Goal: Communication & Community: Answer question/provide support

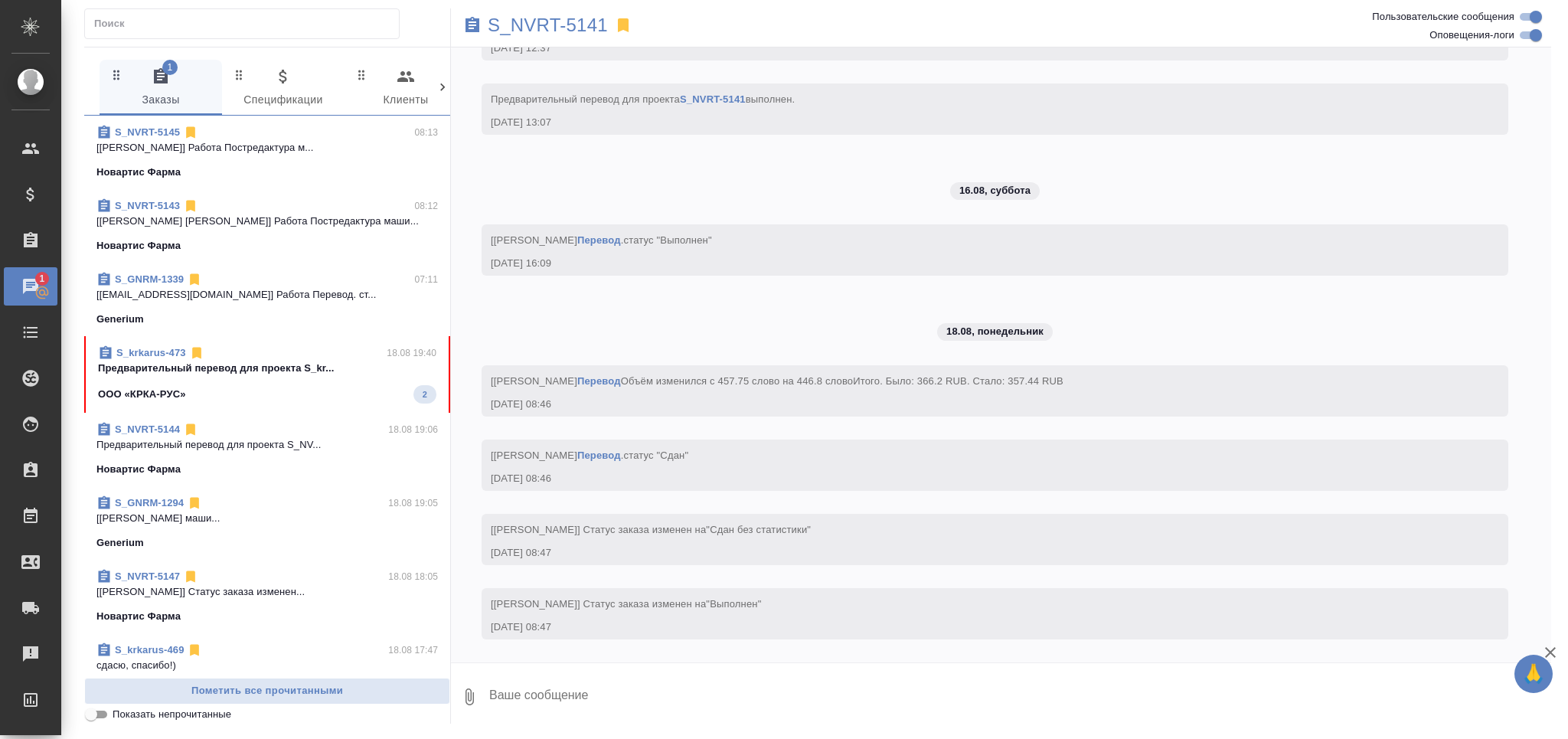
scroll to position [2509, 0]
click at [219, 370] on p "Предварительный перевод для проекта S_kr..." at bounding box center [267, 368] width 338 height 16
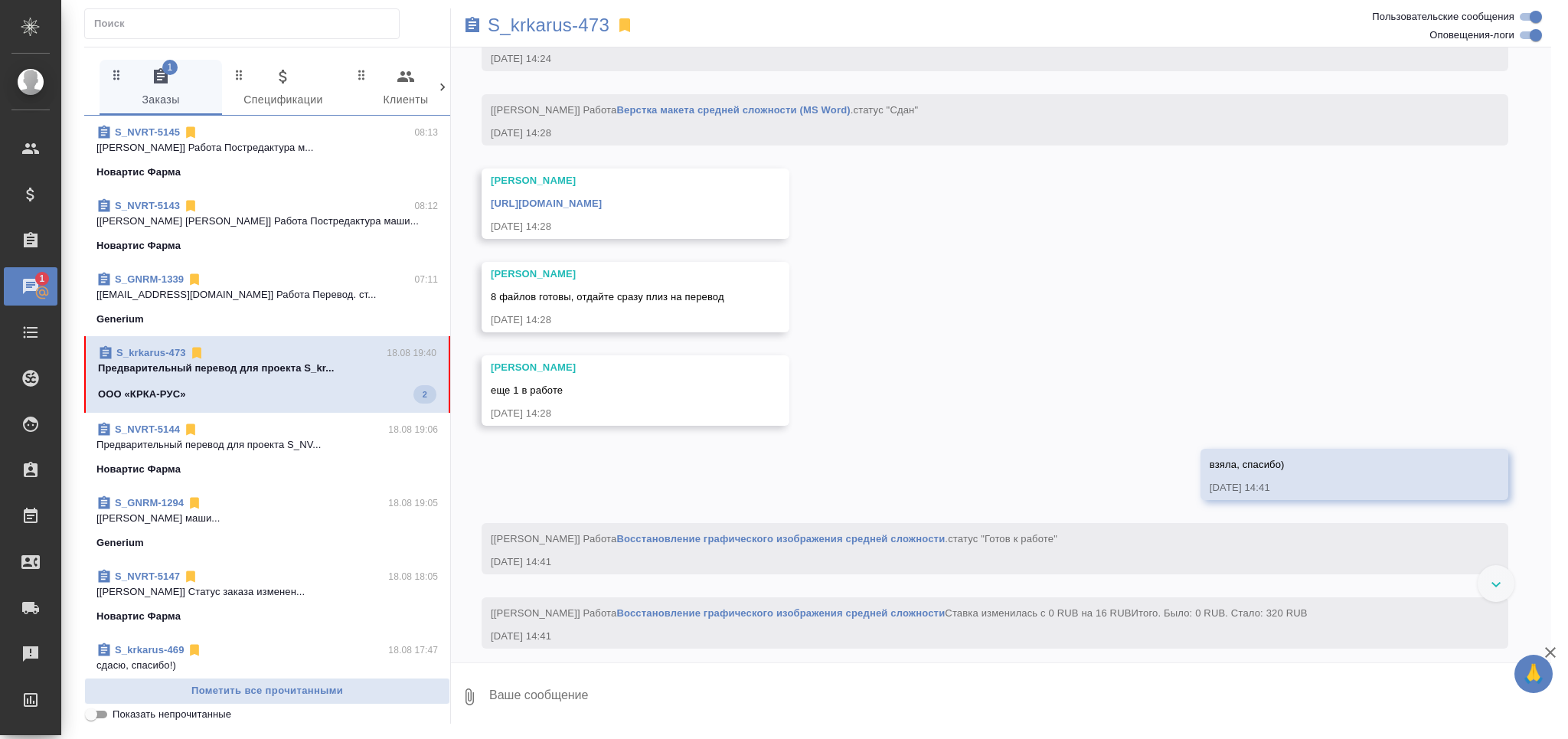
click at [103, 709] on input "Показать непрочитанные" at bounding box center [91, 714] width 55 height 18
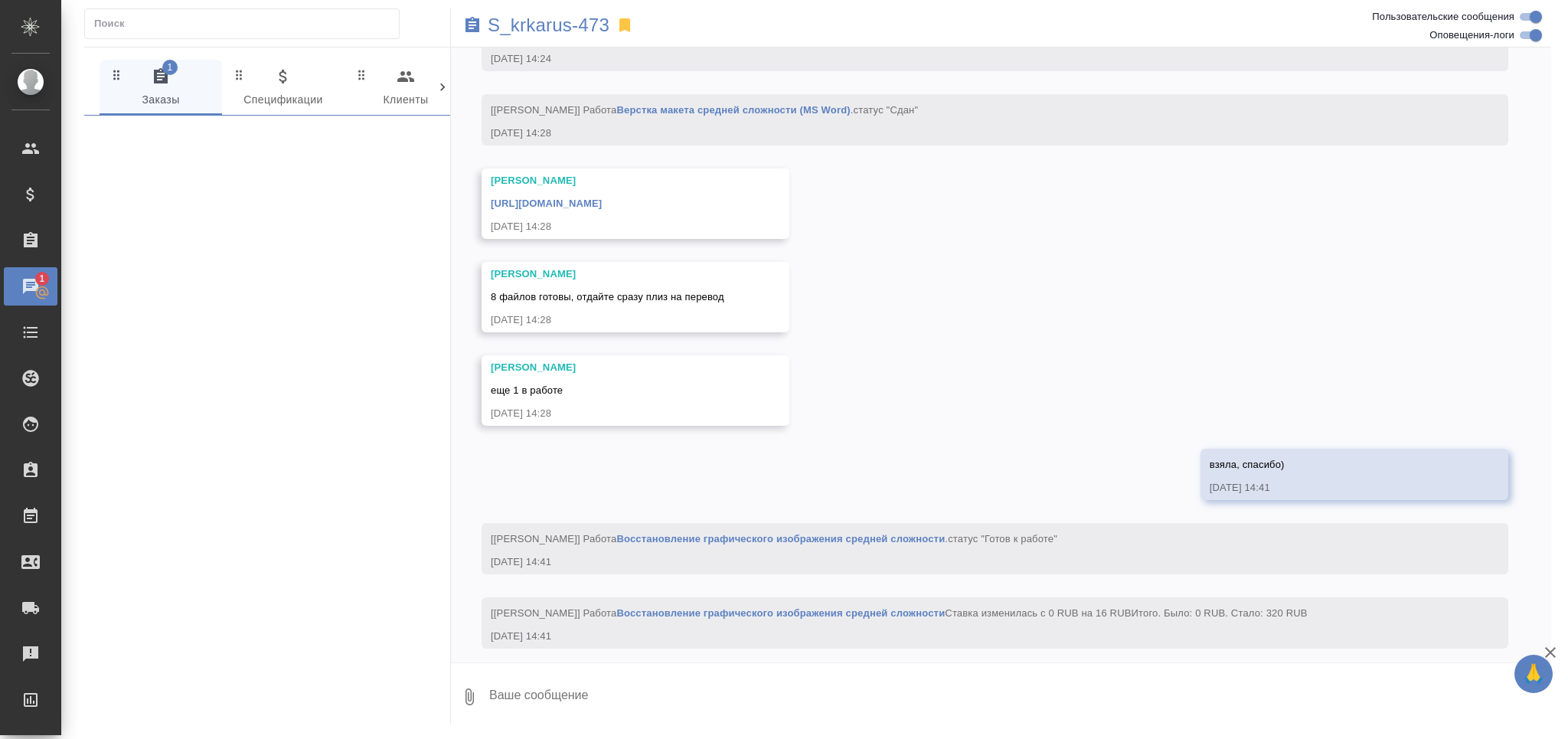
scroll to position [12292, 0]
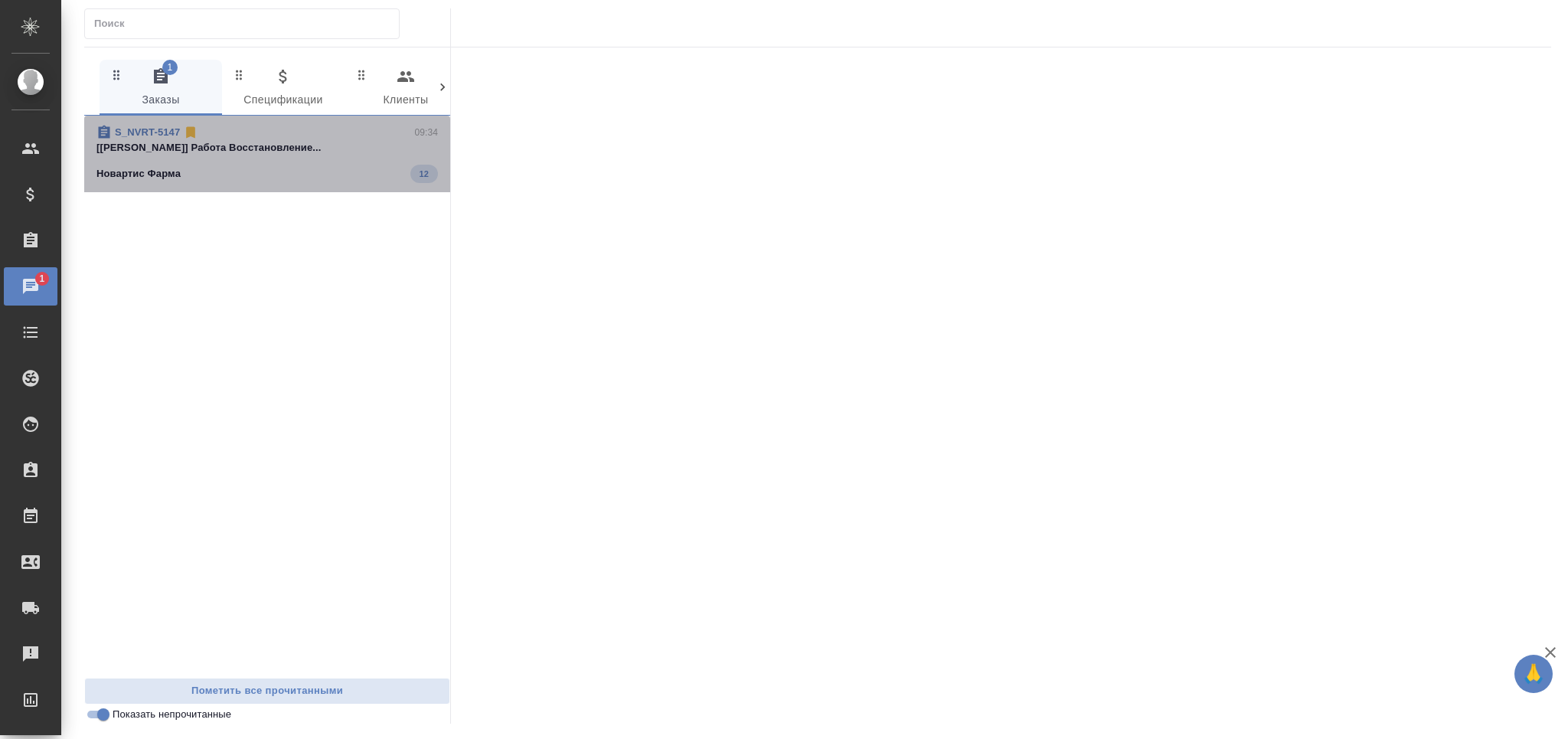
click at [252, 167] on div "Новартис Фарма 12" at bounding box center [267, 174] width 342 height 18
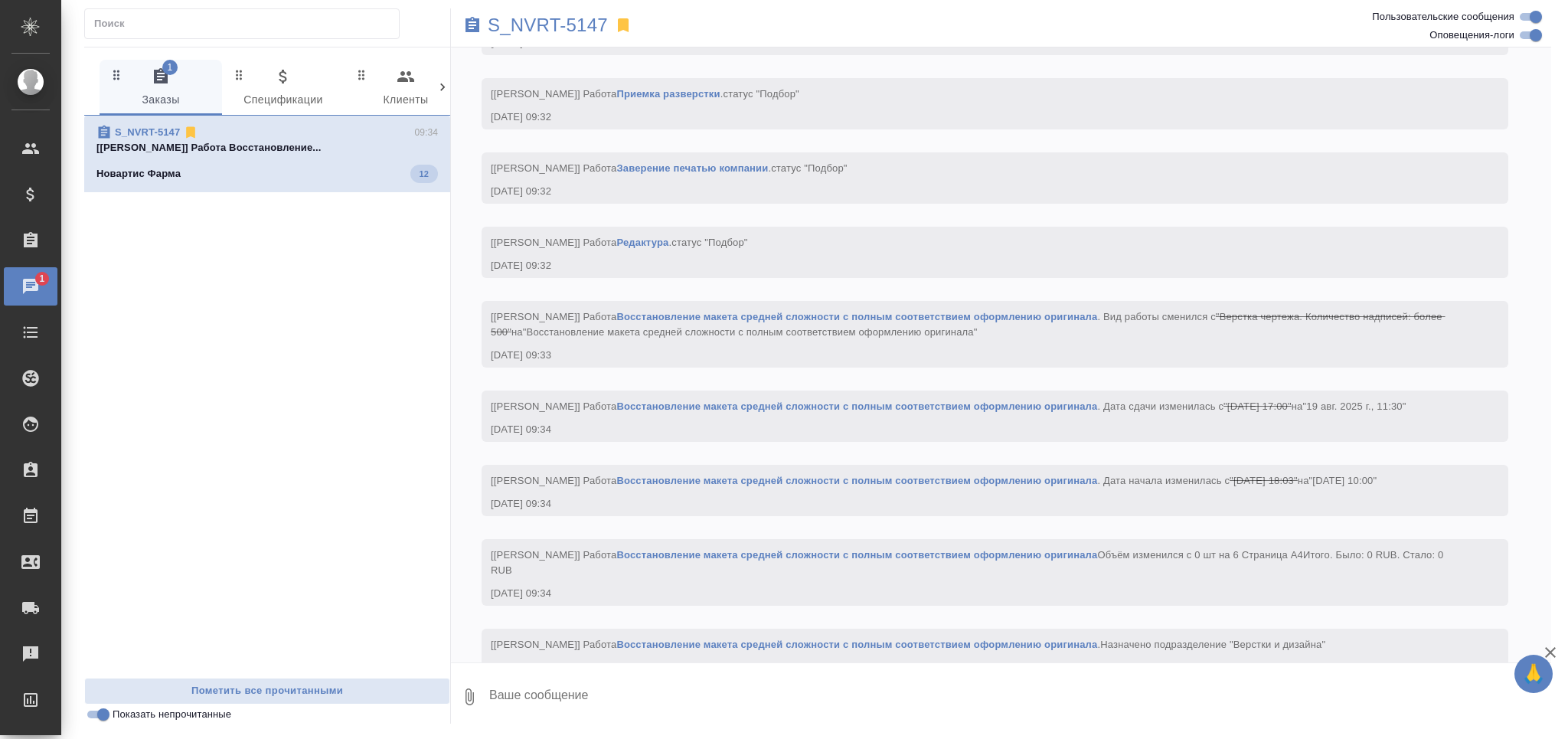
scroll to position [3058, 0]
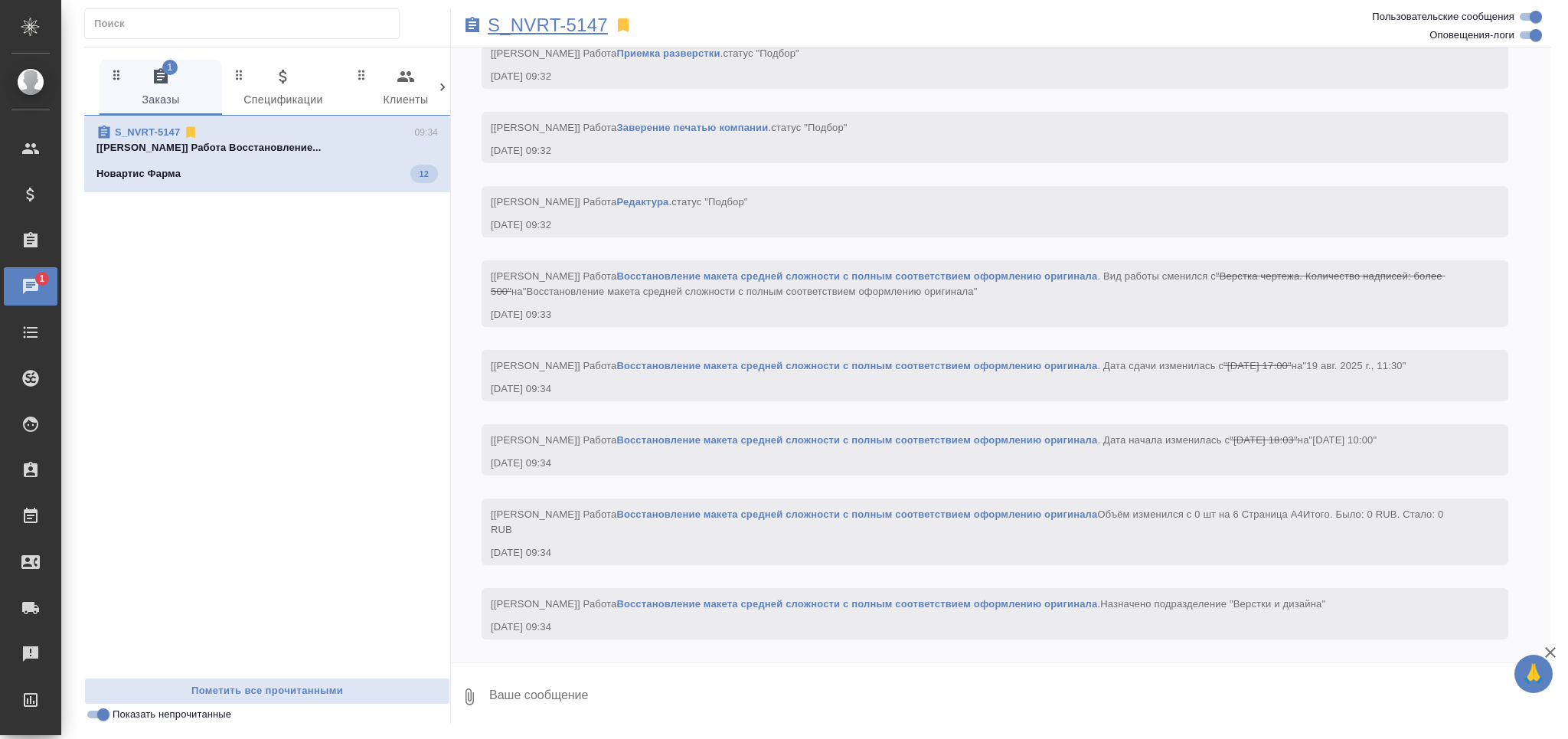
click at [567, 28] on p "S_NVRT-5147" at bounding box center [548, 25] width 120 height 16
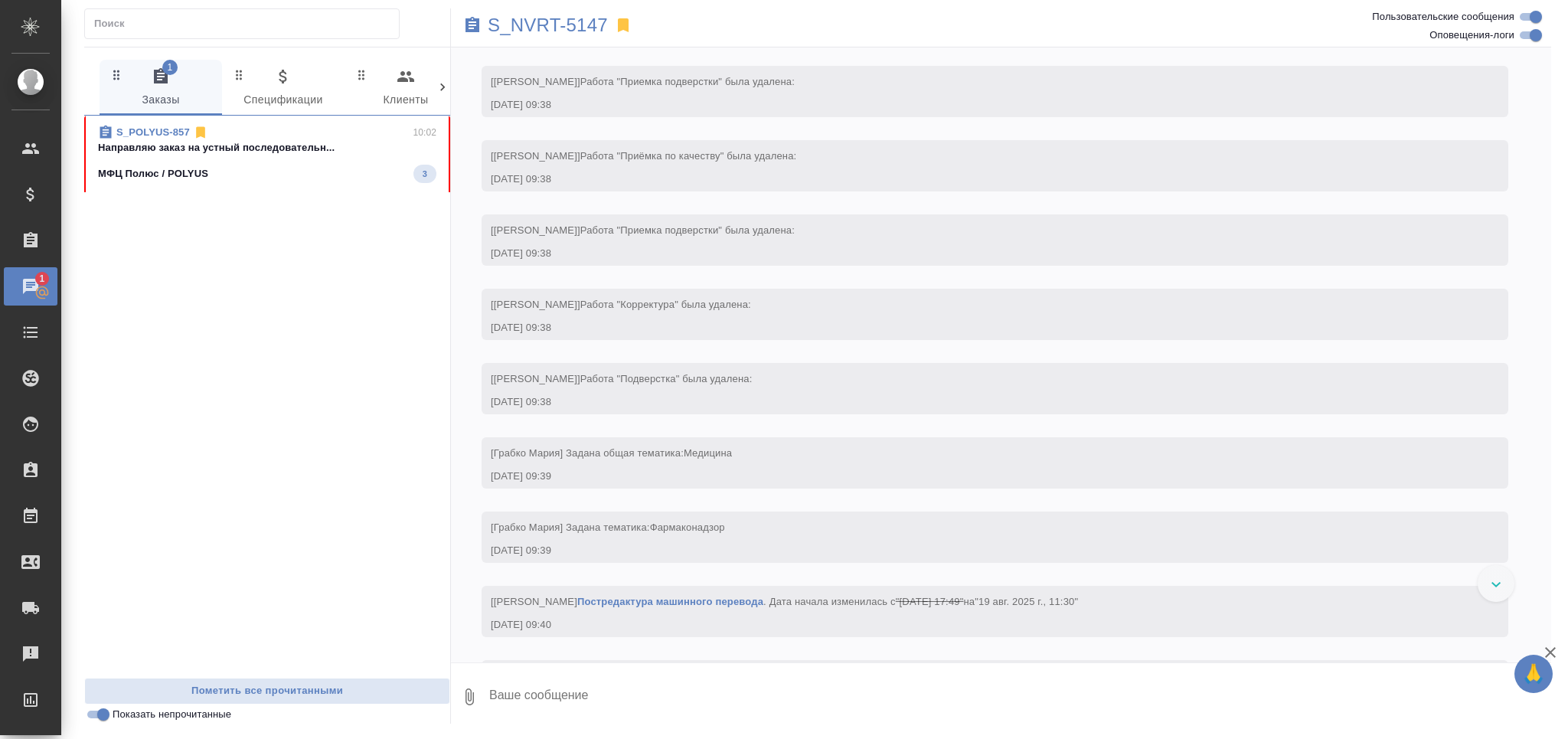
click at [209, 168] on div "МФЦ Полюс / POLYUS 3" at bounding box center [267, 174] width 338 height 18
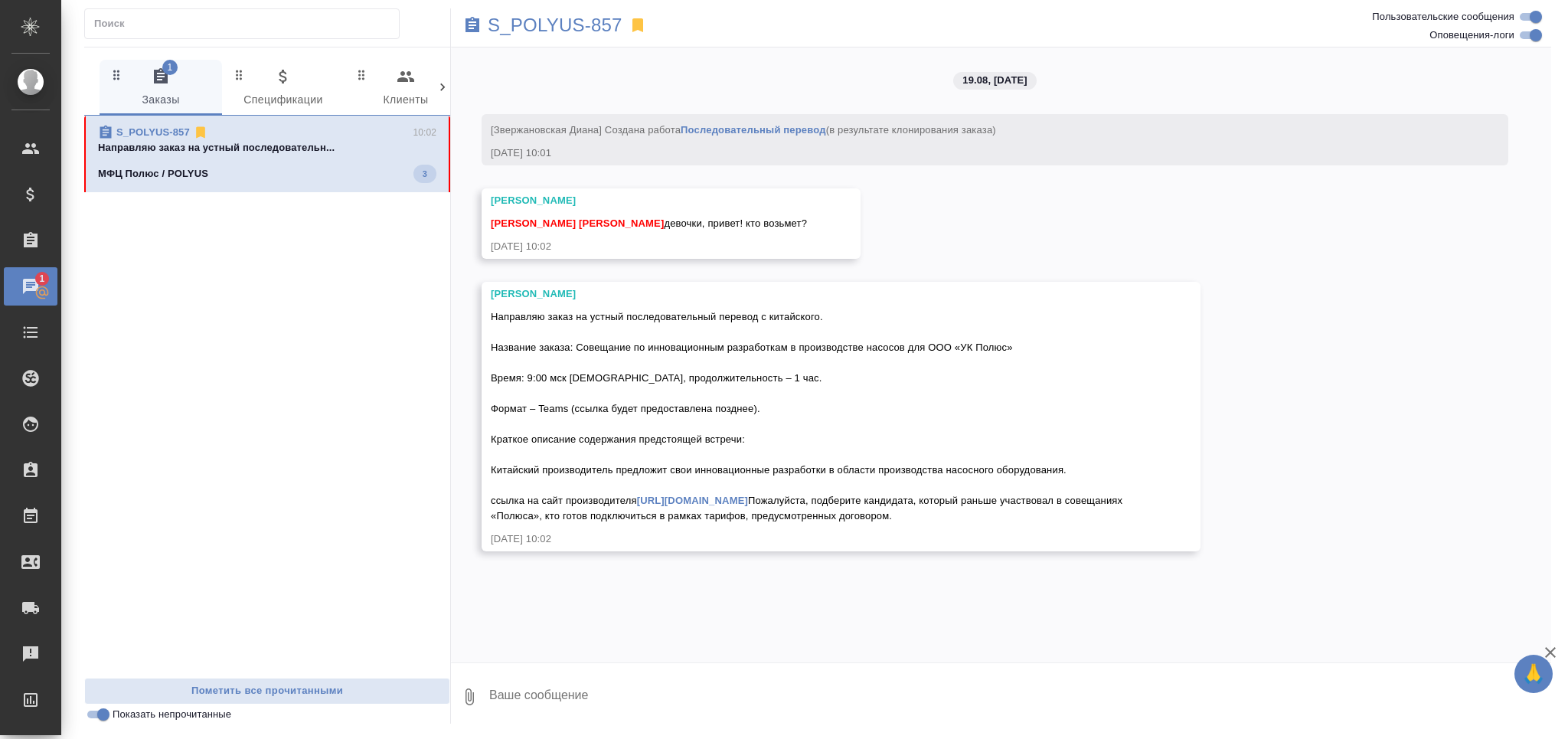
scroll to position [0, 0]
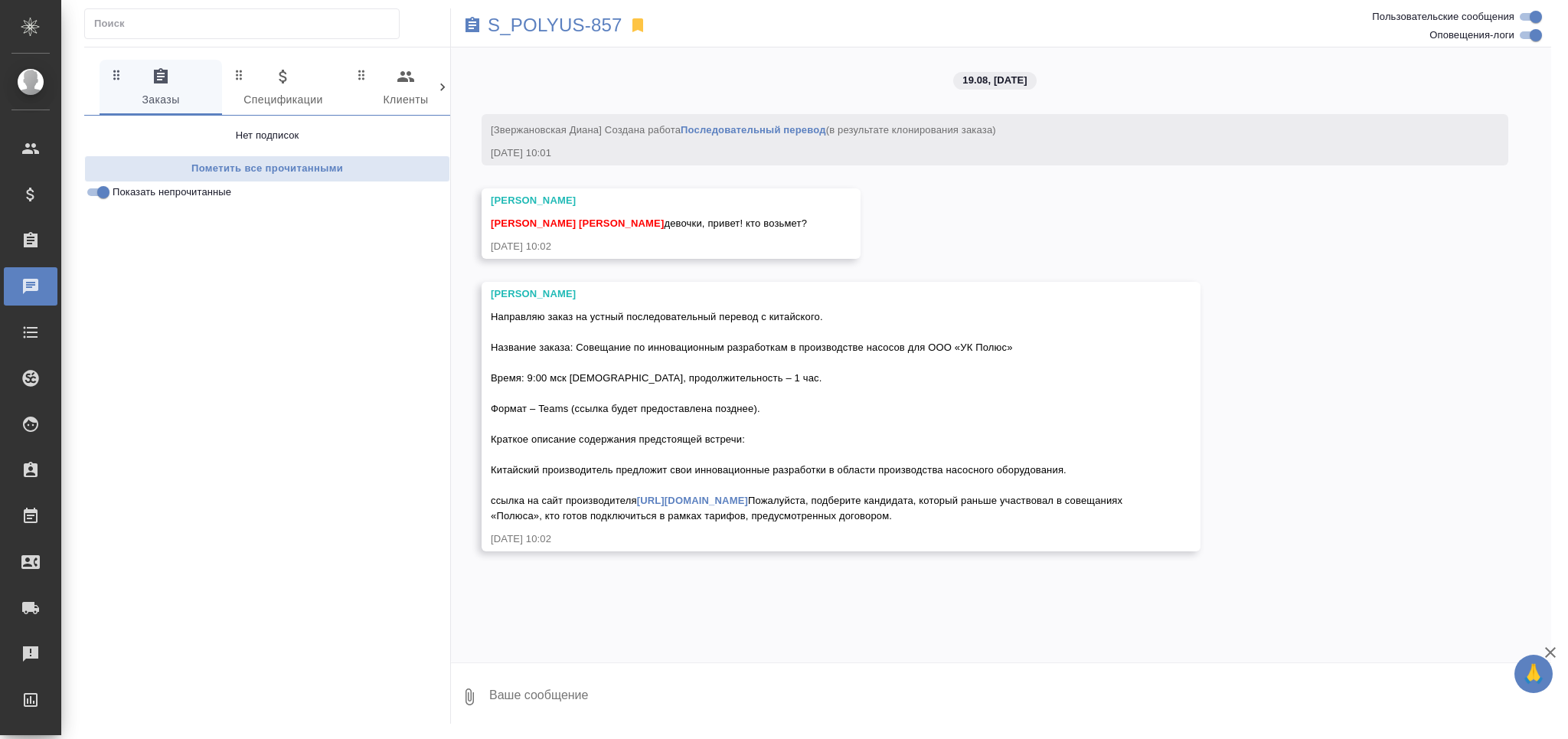
drag, startPoint x: 492, startPoint y: 314, endPoint x: 687, endPoint y: 529, distance: 290.3
click at [687, 524] on div "Направляю заказ на устный последовательный перевод с китайского. Название заказ…" at bounding box center [819, 414] width 656 height 218
copy span "Направляю заказ на устный последовательный перевод с китайского. Название заказ…"
click at [558, 691] on textarea at bounding box center [1019, 696] width 1063 height 52
type textarea "[PERSON_NAME]"
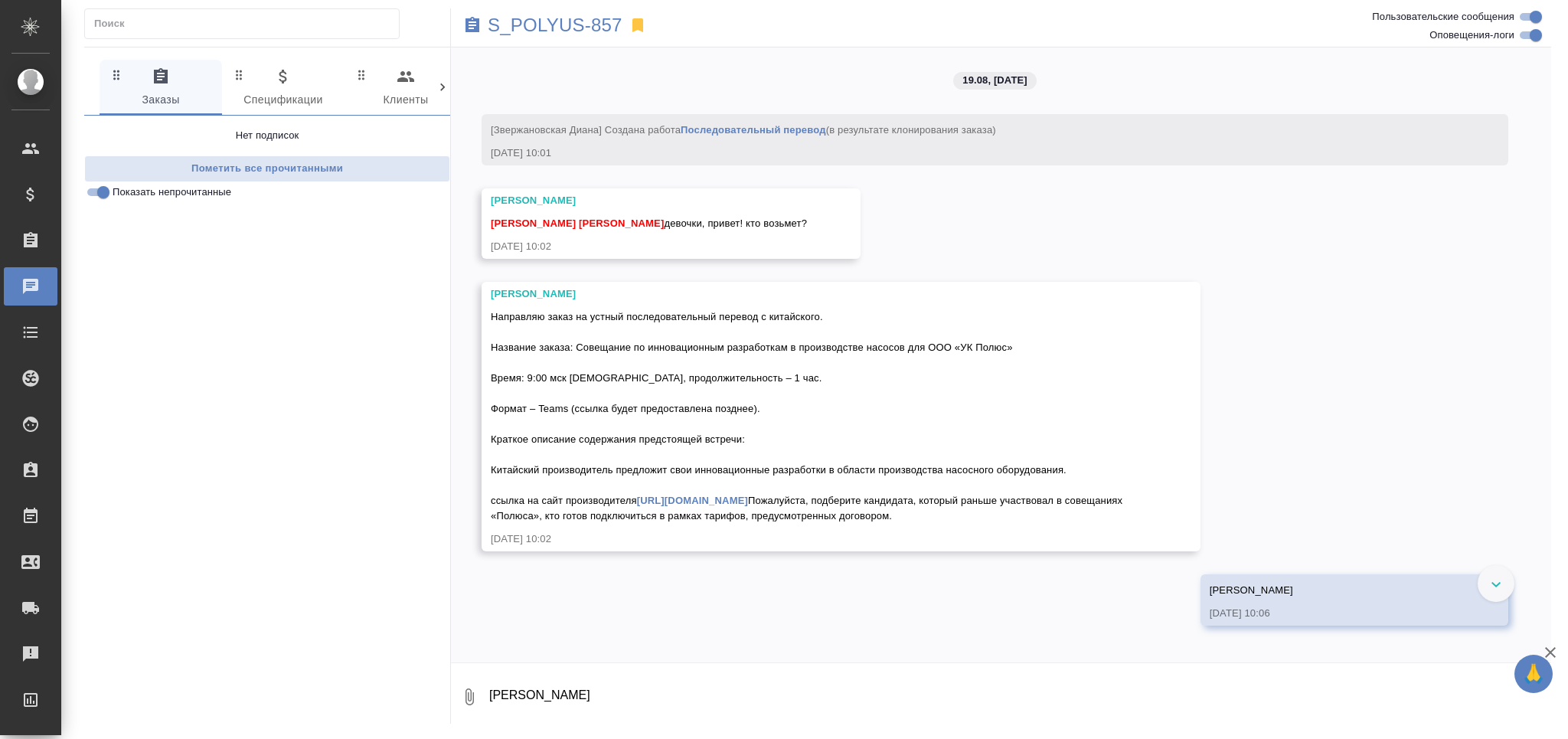
scroll to position [47, 0]
type textarea "[PERSON_NAME] сможет"
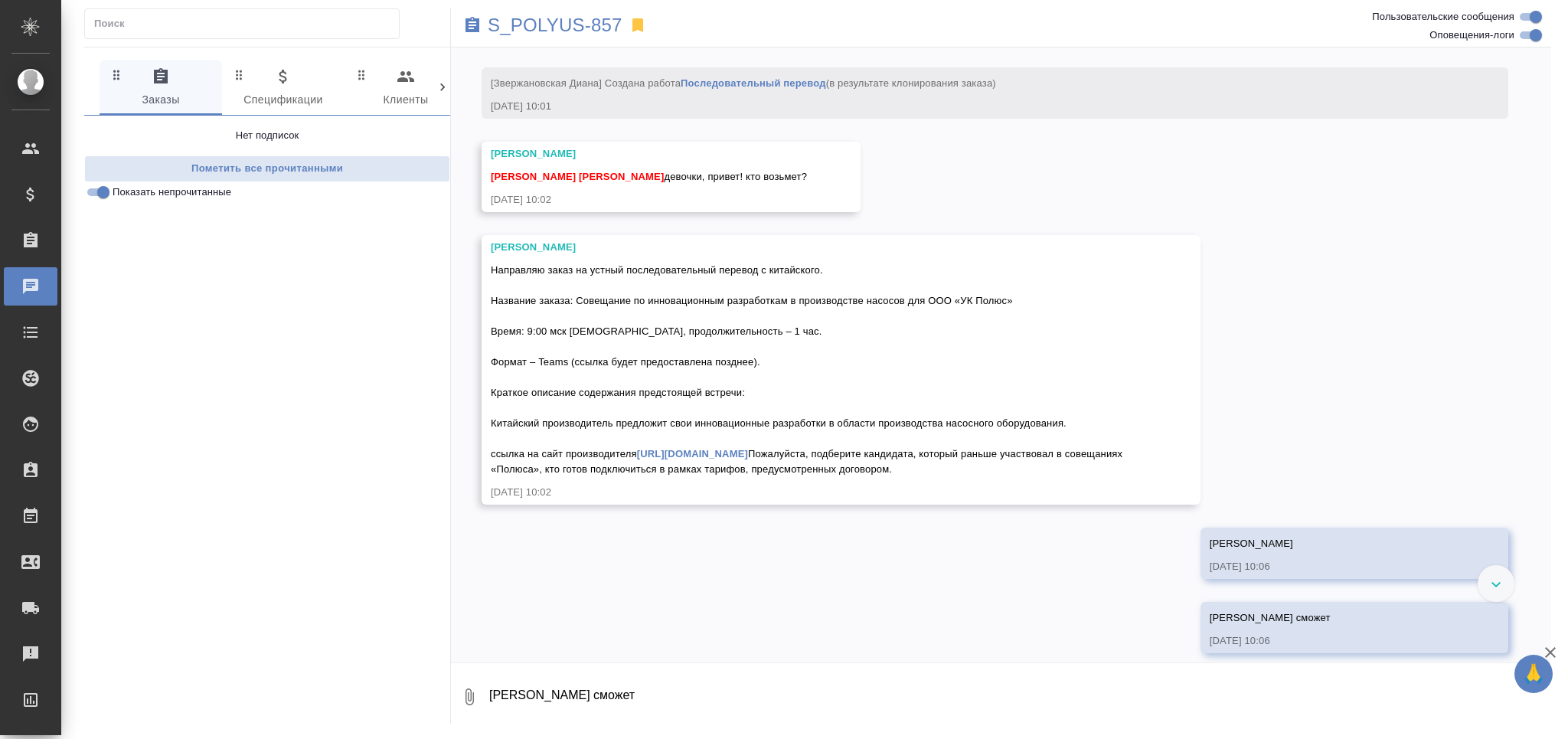
scroll to position [121, 0]
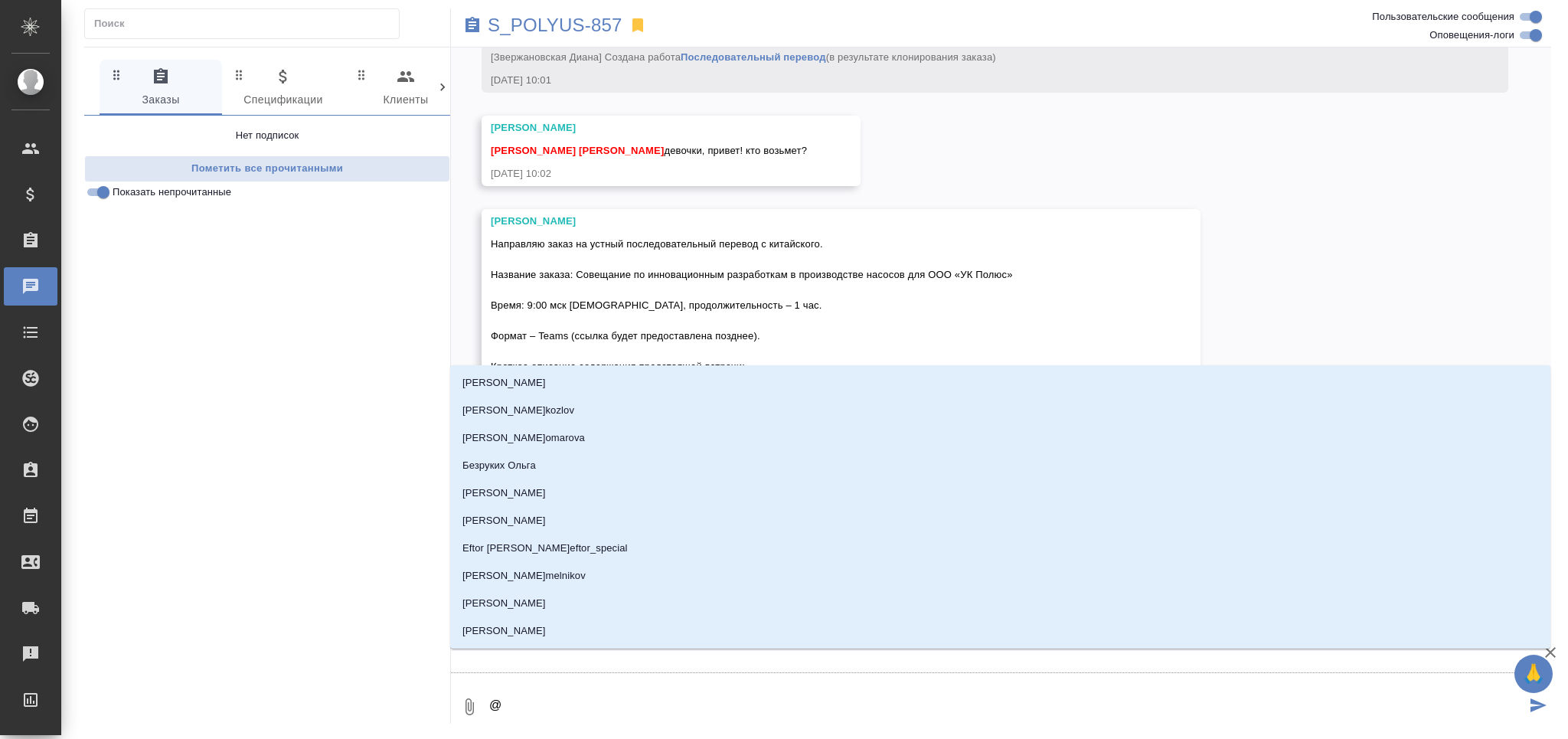
type textarea "@з"
type input "з"
type textarea "@зв"
type input "зв"
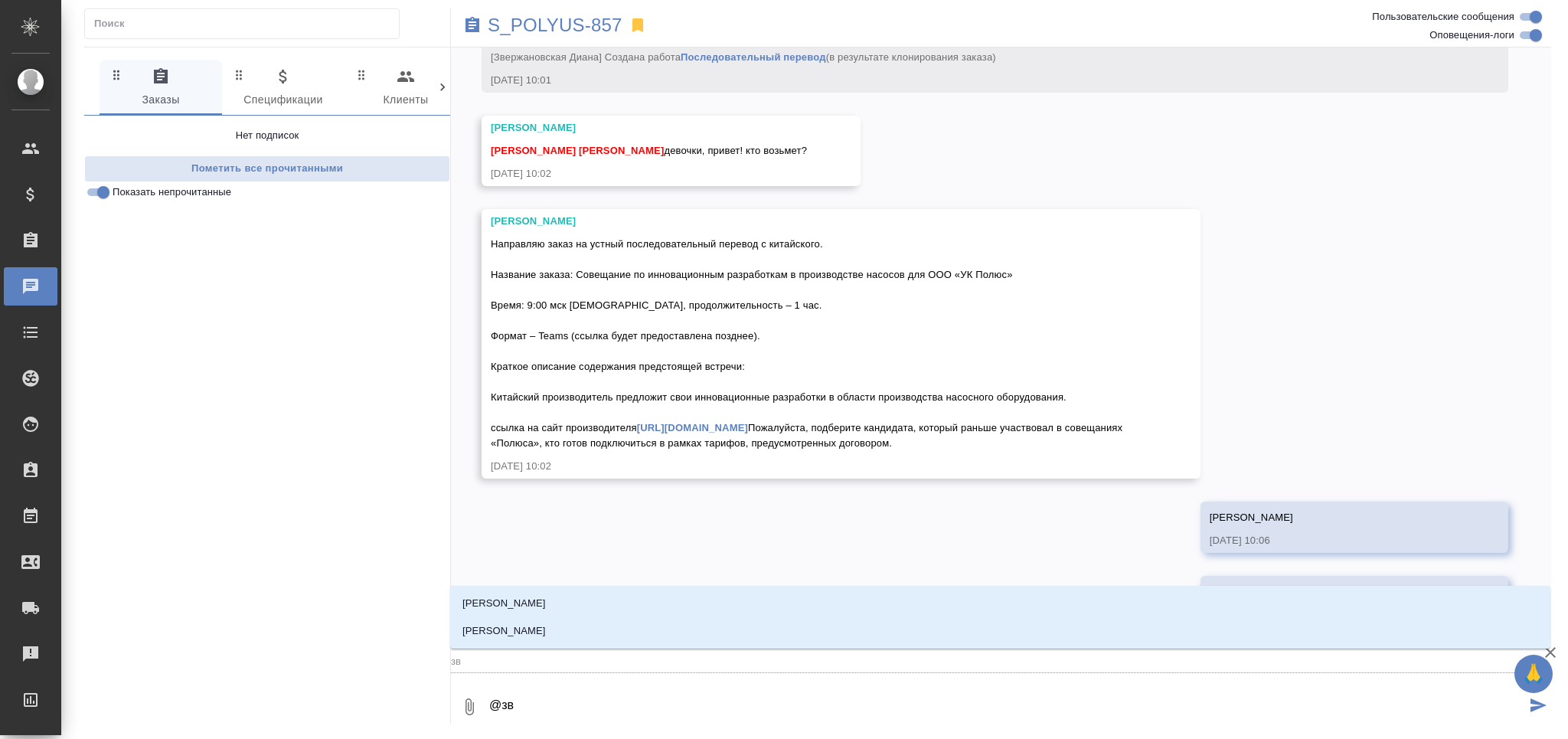
type textarea "@зве"
type input "зве"
type textarea "@звер"
type input "звер"
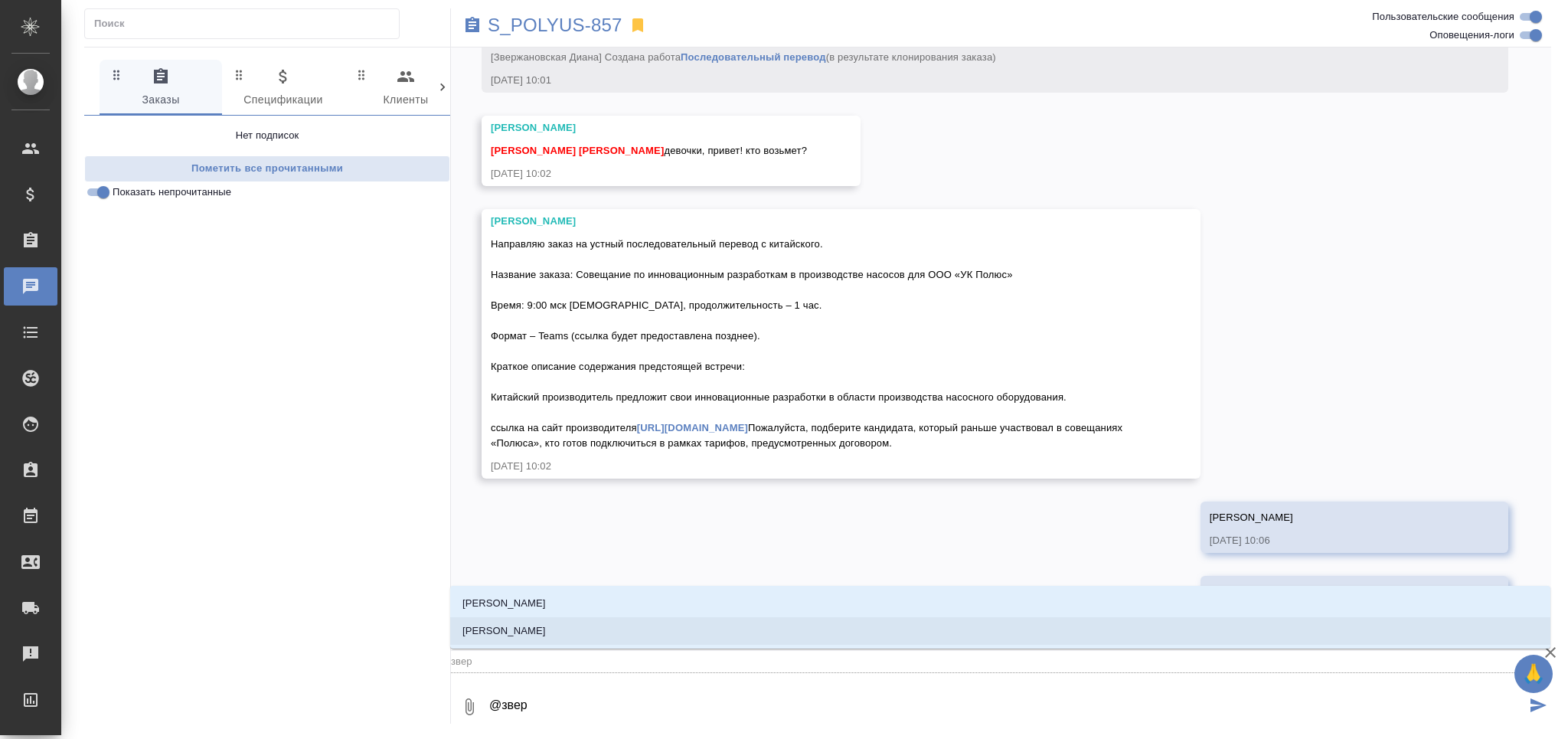
click at [599, 629] on li "[PERSON_NAME]" at bounding box center [1001, 630] width 1100 height 27
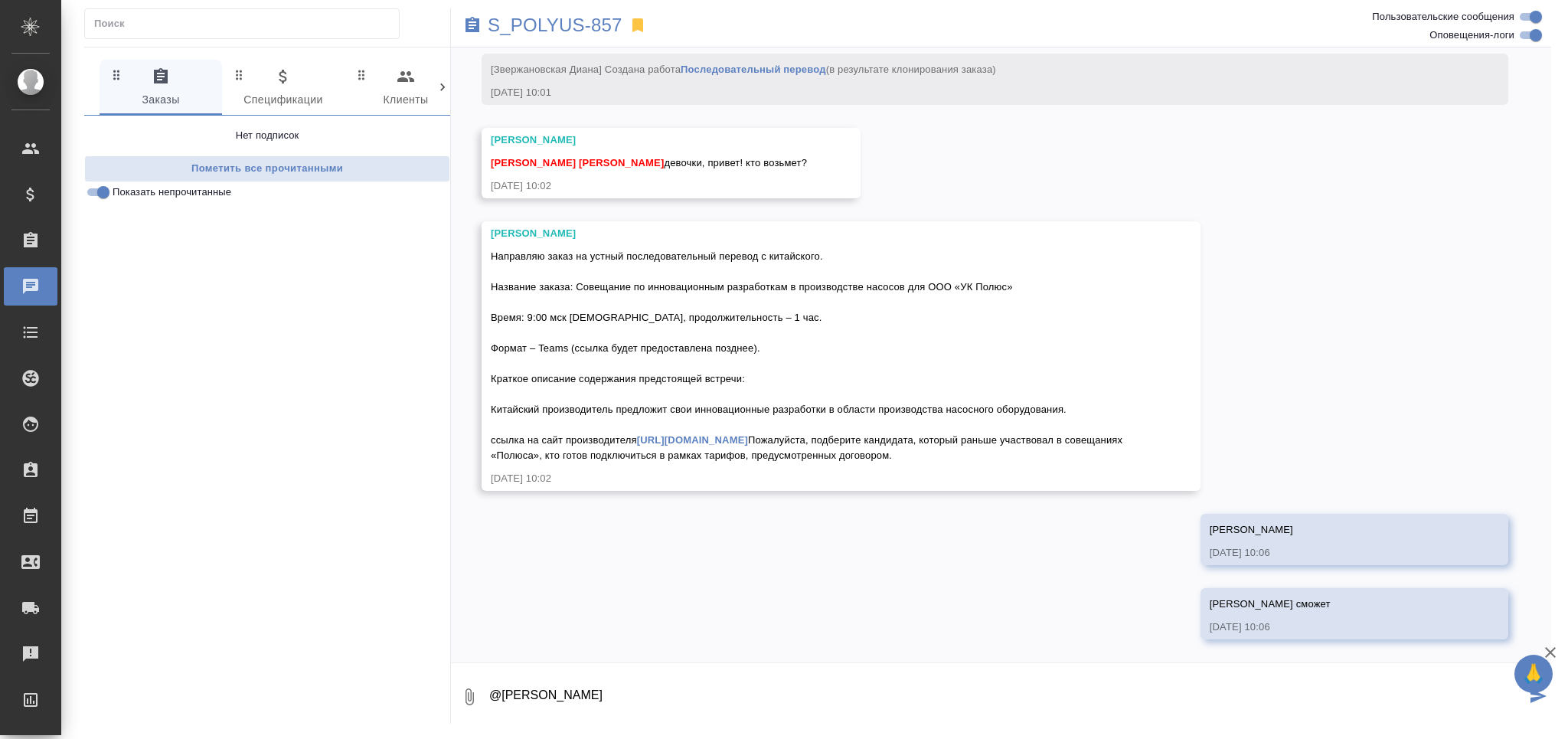
type textarea "@[PERSON_NAME]"
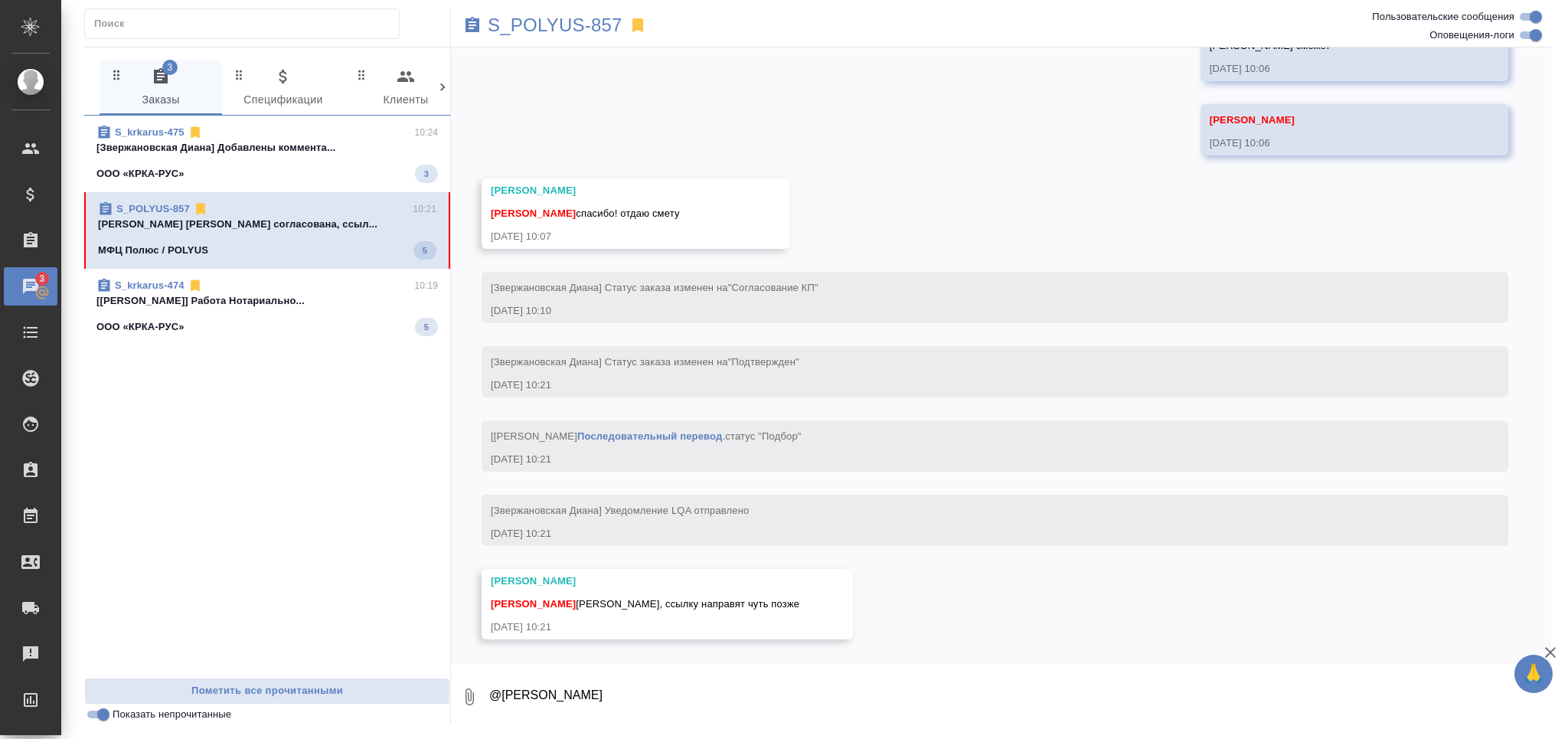
scroll to position [680, 0]
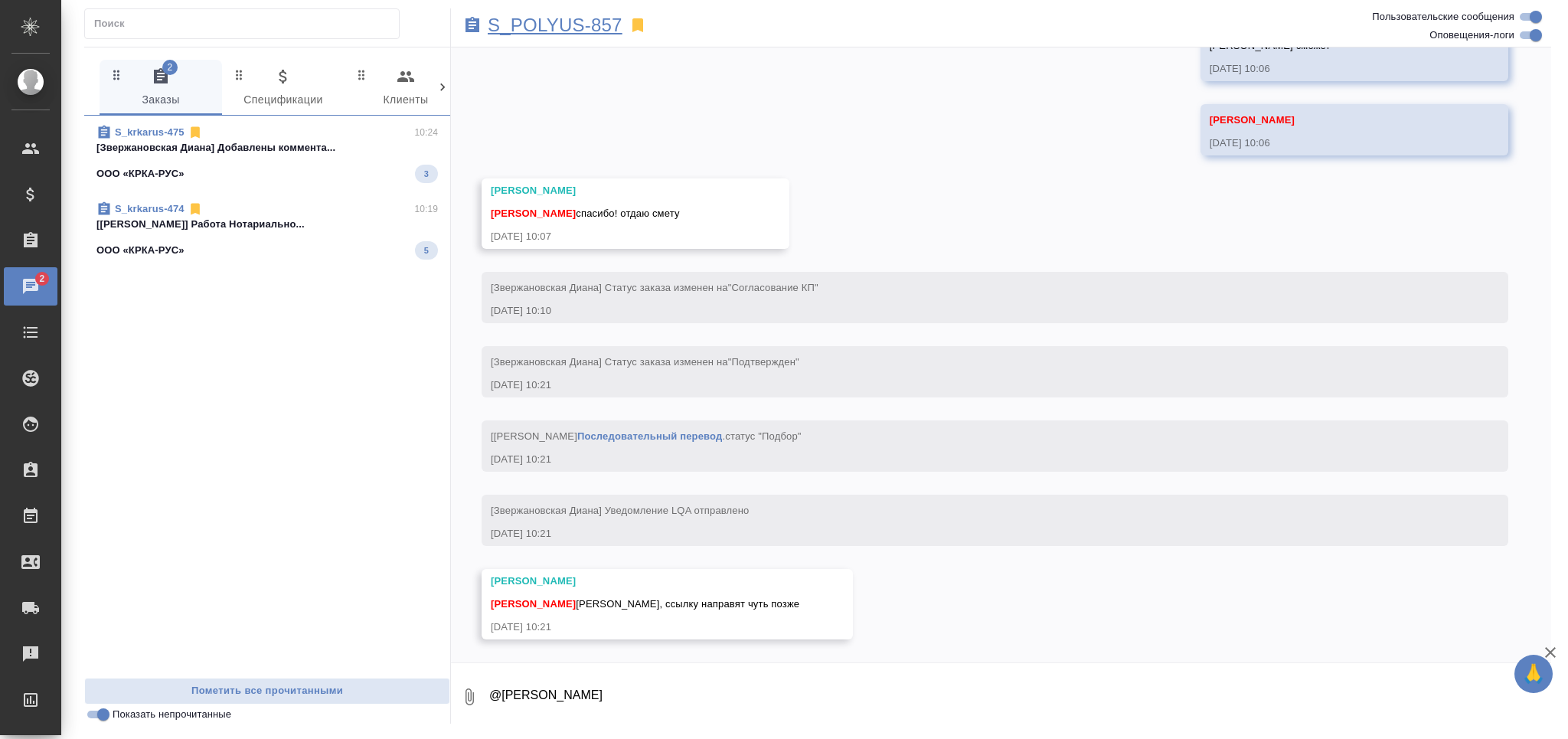
click at [588, 23] on p "S_POLYUS-857" at bounding box center [555, 25] width 135 height 16
click at [288, 166] on div "ООО «КРКА-РУС» 3" at bounding box center [267, 174] width 342 height 18
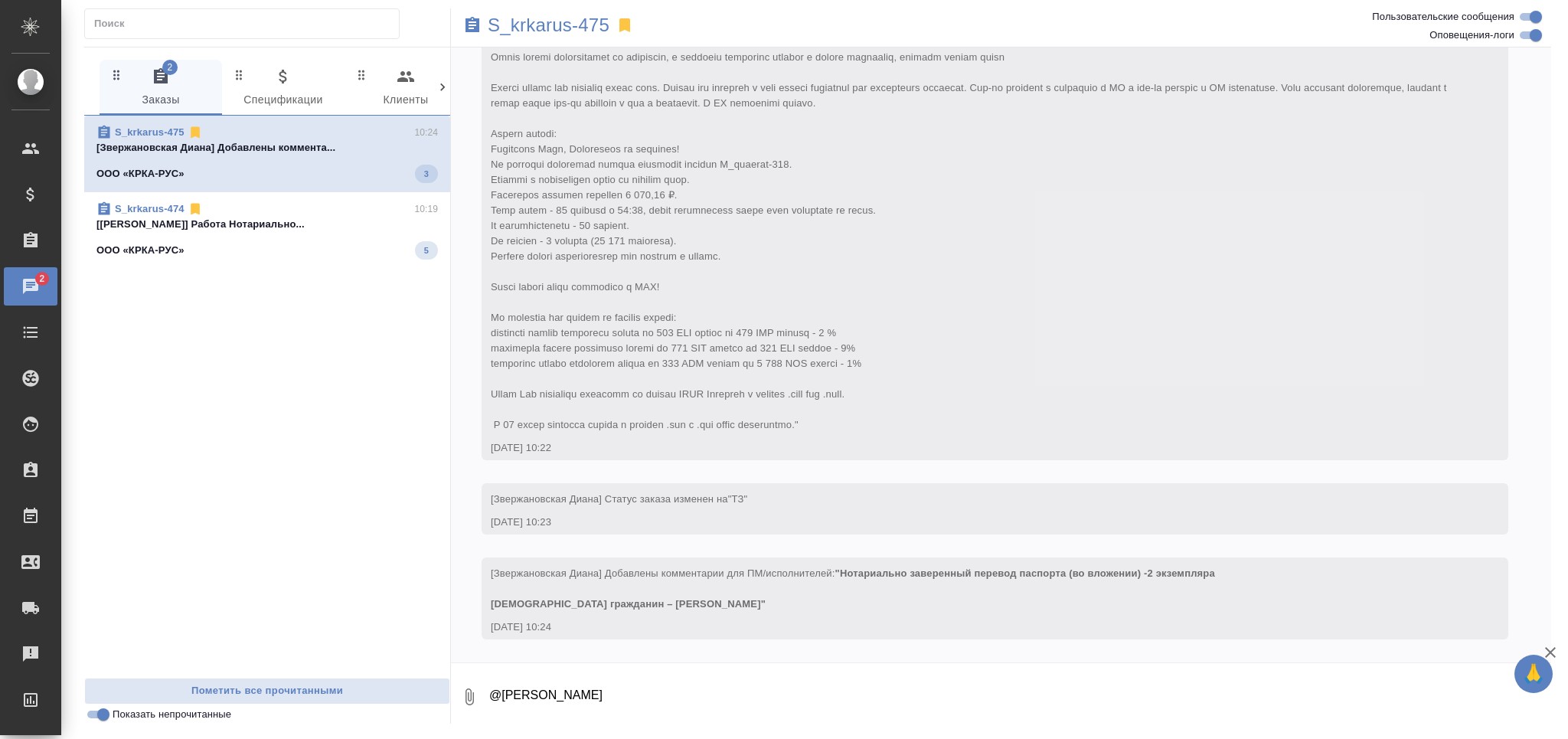
scroll to position [440, 0]
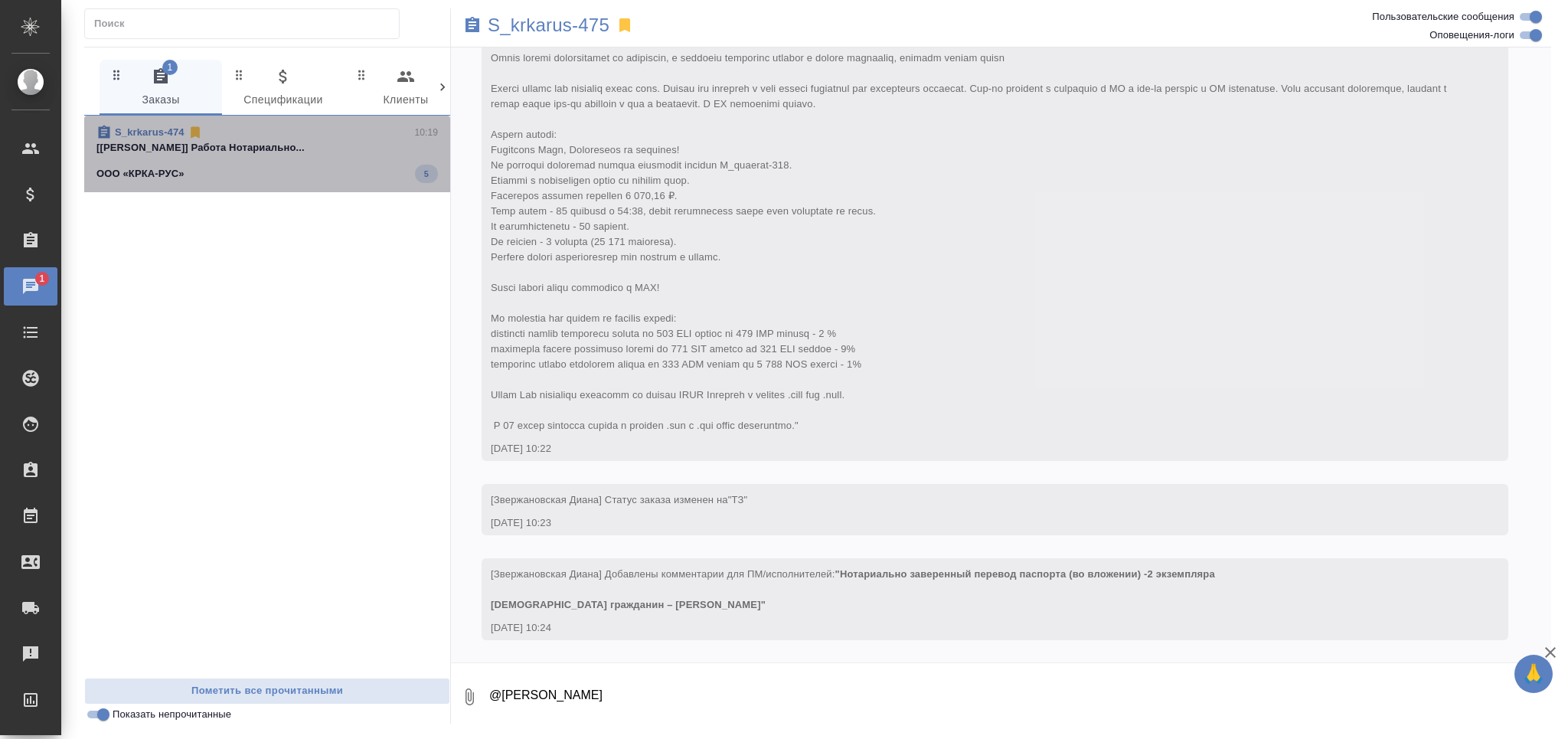
click at [288, 166] on div "ООО «КРКА-РУС» 5" at bounding box center [267, 174] width 342 height 18
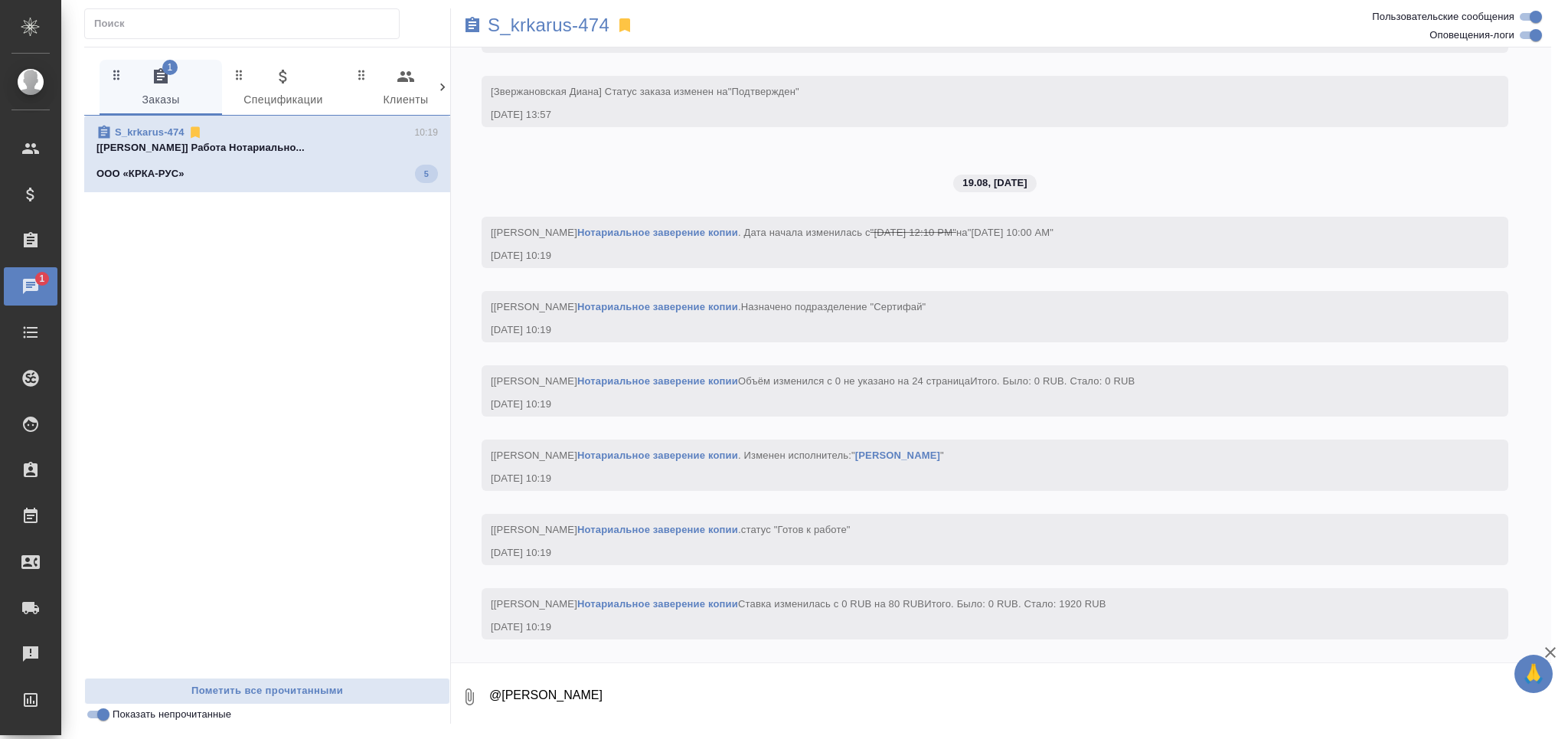
scroll to position [4146, 0]
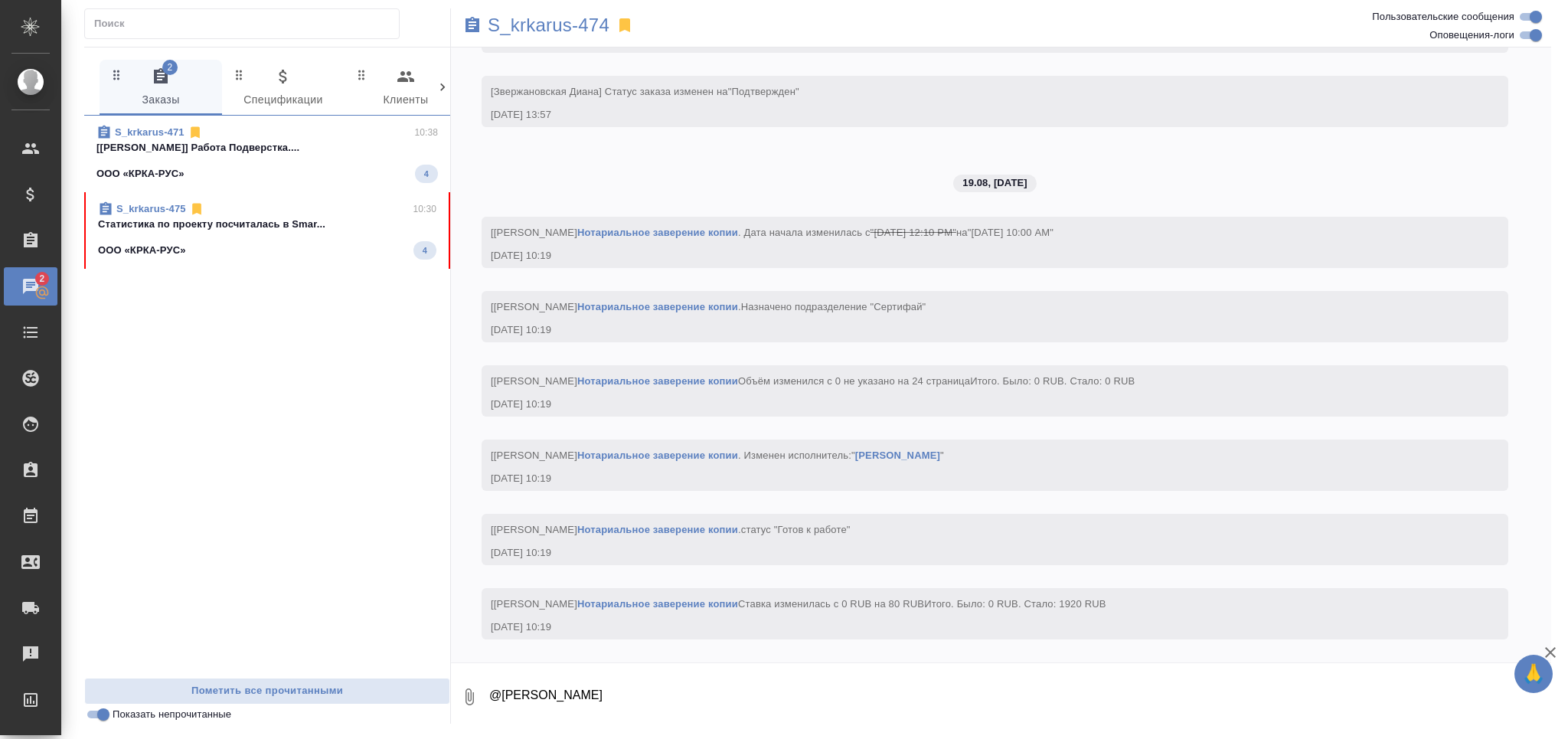
click at [238, 245] on div "ООО «КРКА-РУС» 4" at bounding box center [267, 250] width 338 height 18
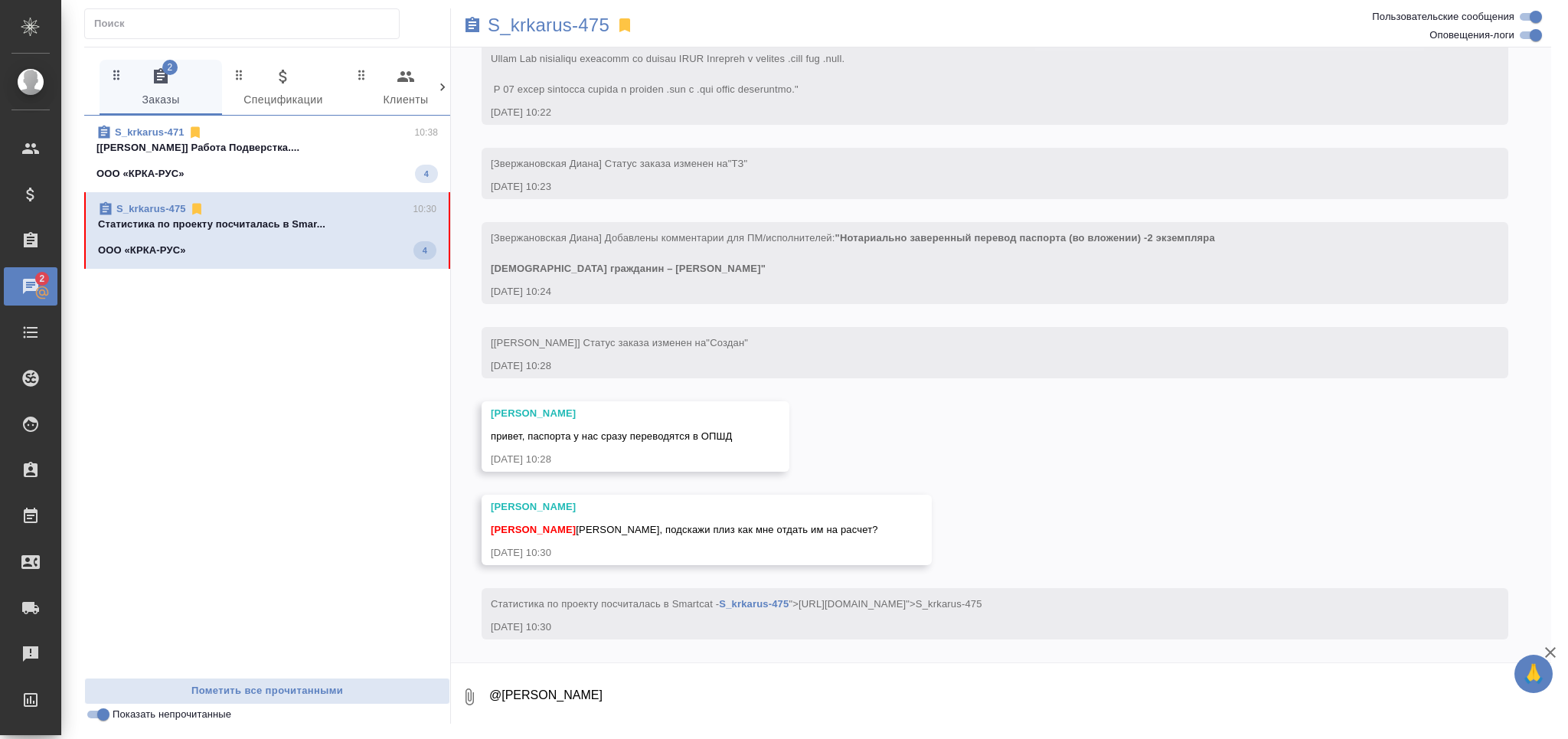
scroll to position [776, 0]
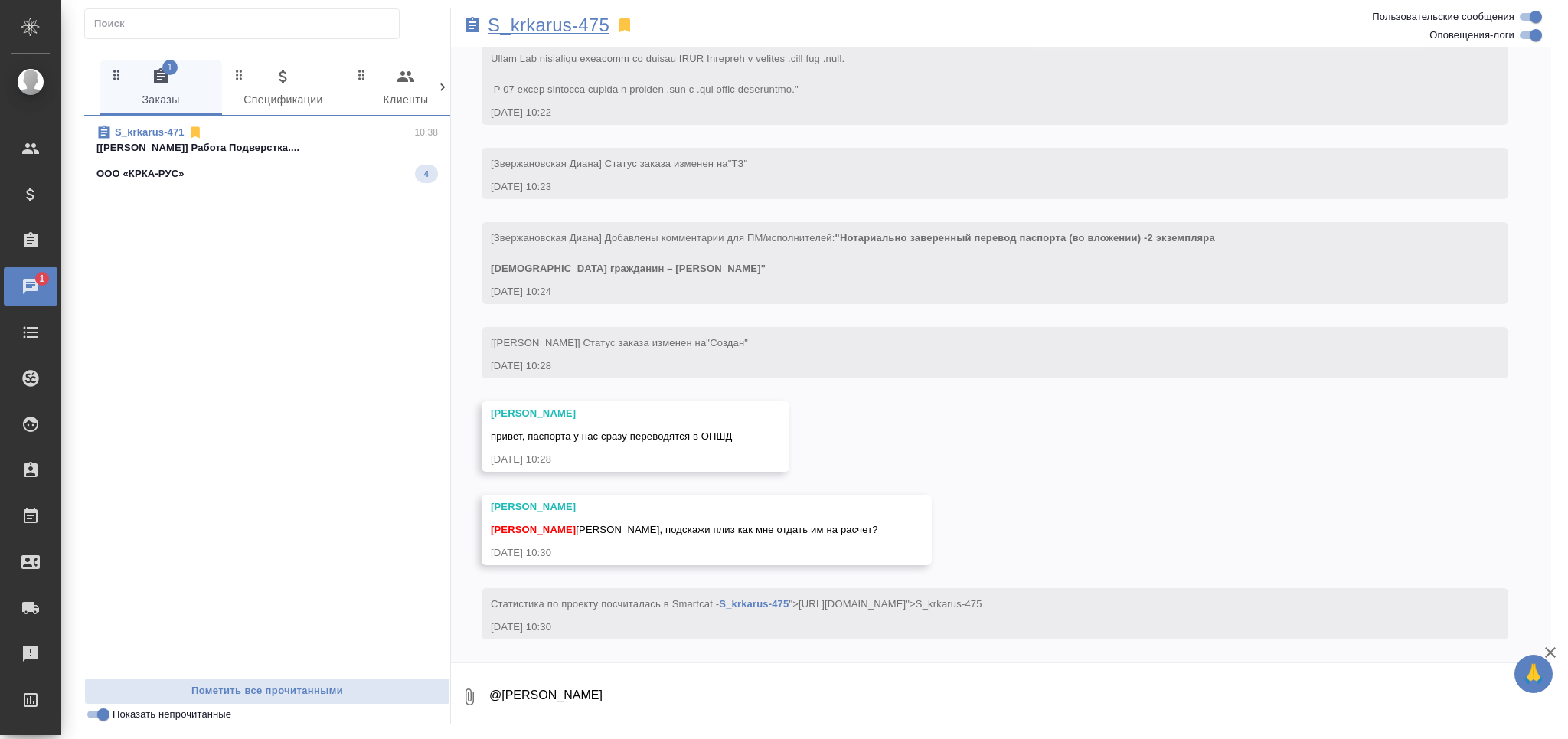
click at [540, 25] on p "S_krkarus-475" at bounding box center [548, 25] width 122 height 16
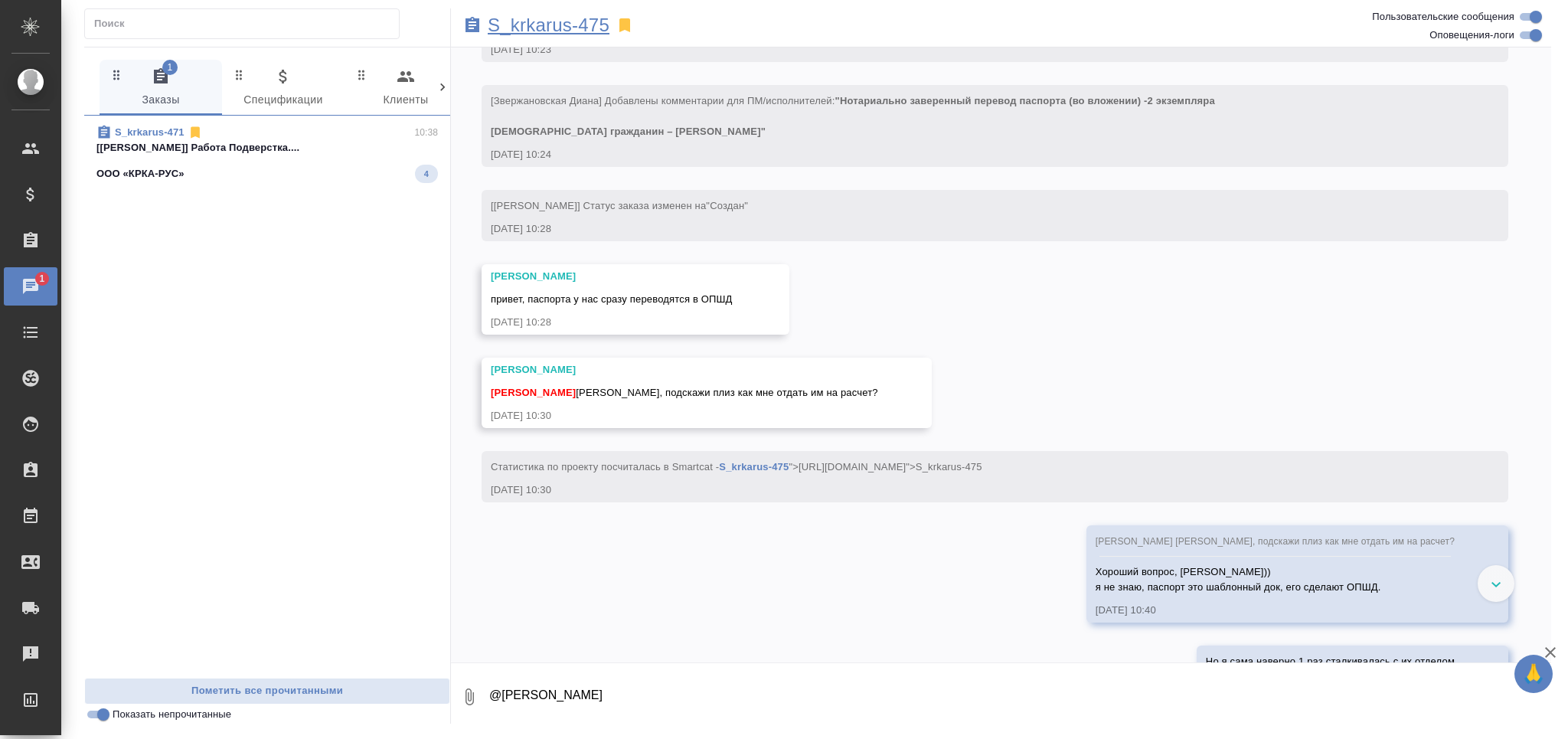
scroll to position [1212, 0]
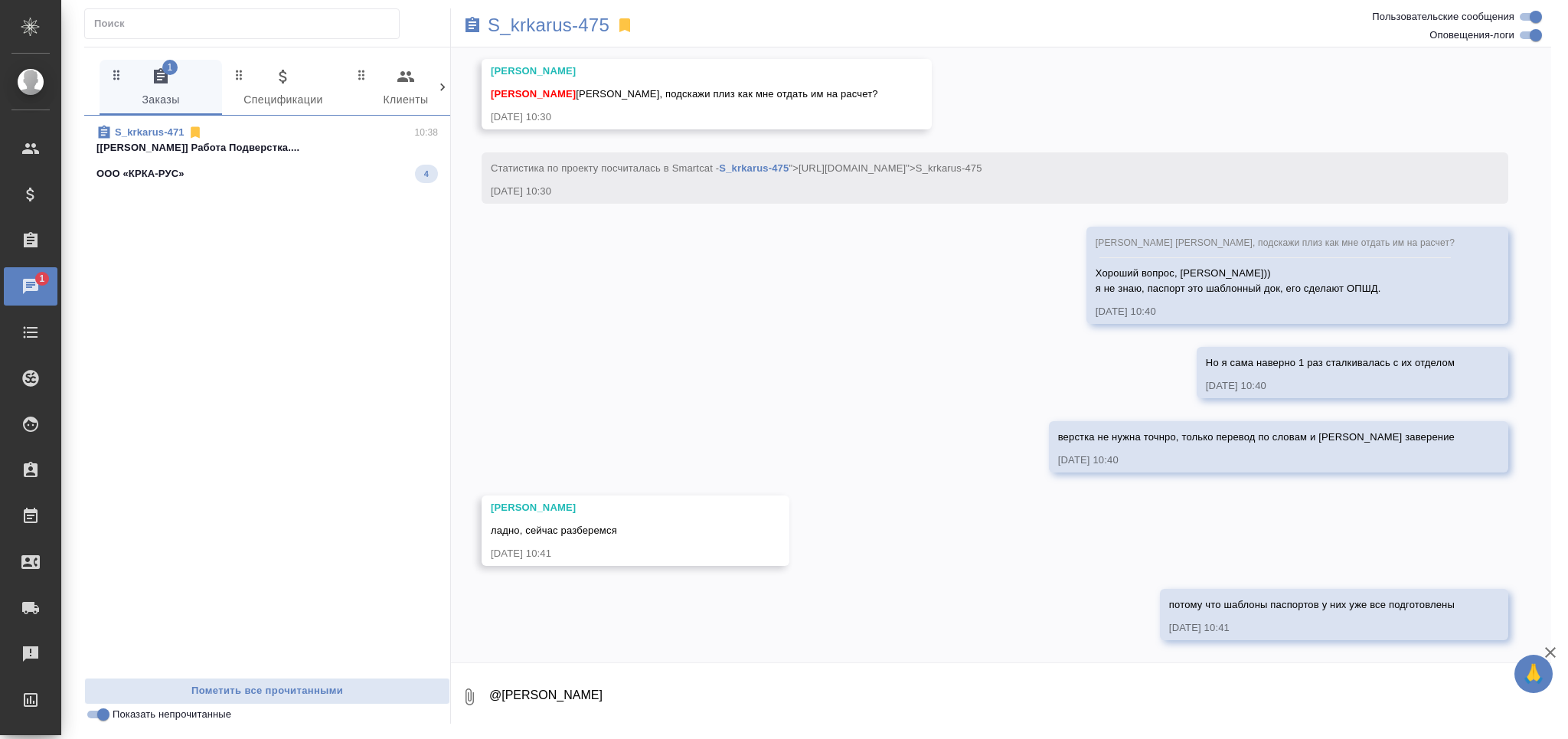
click at [338, 174] on div "ООО «КРКА-РУС» 4" at bounding box center [267, 174] width 342 height 18
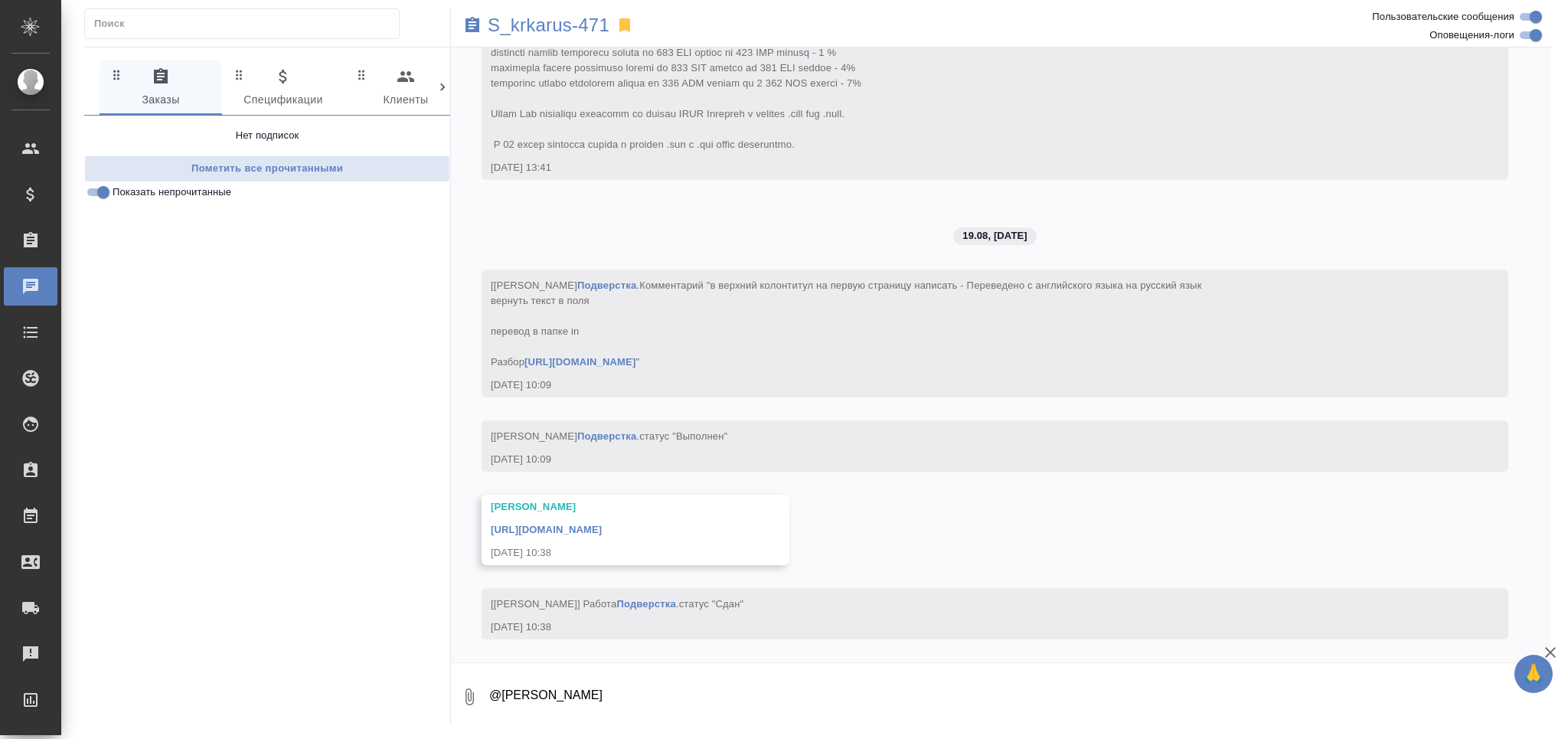
scroll to position [16919, 0]
click at [571, 33] on p "S_krkarus-471" at bounding box center [548, 25] width 122 height 16
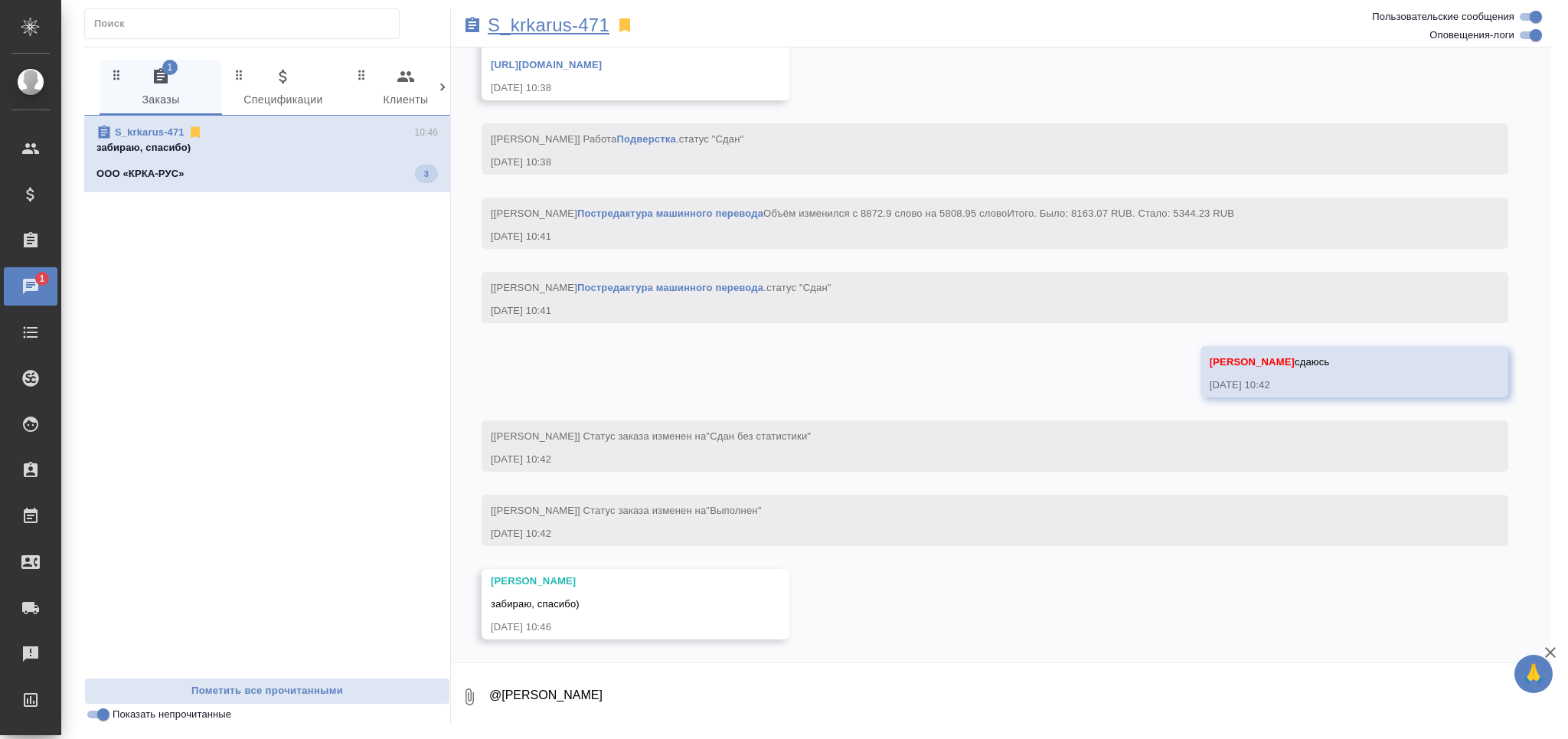
scroll to position [17399, 0]
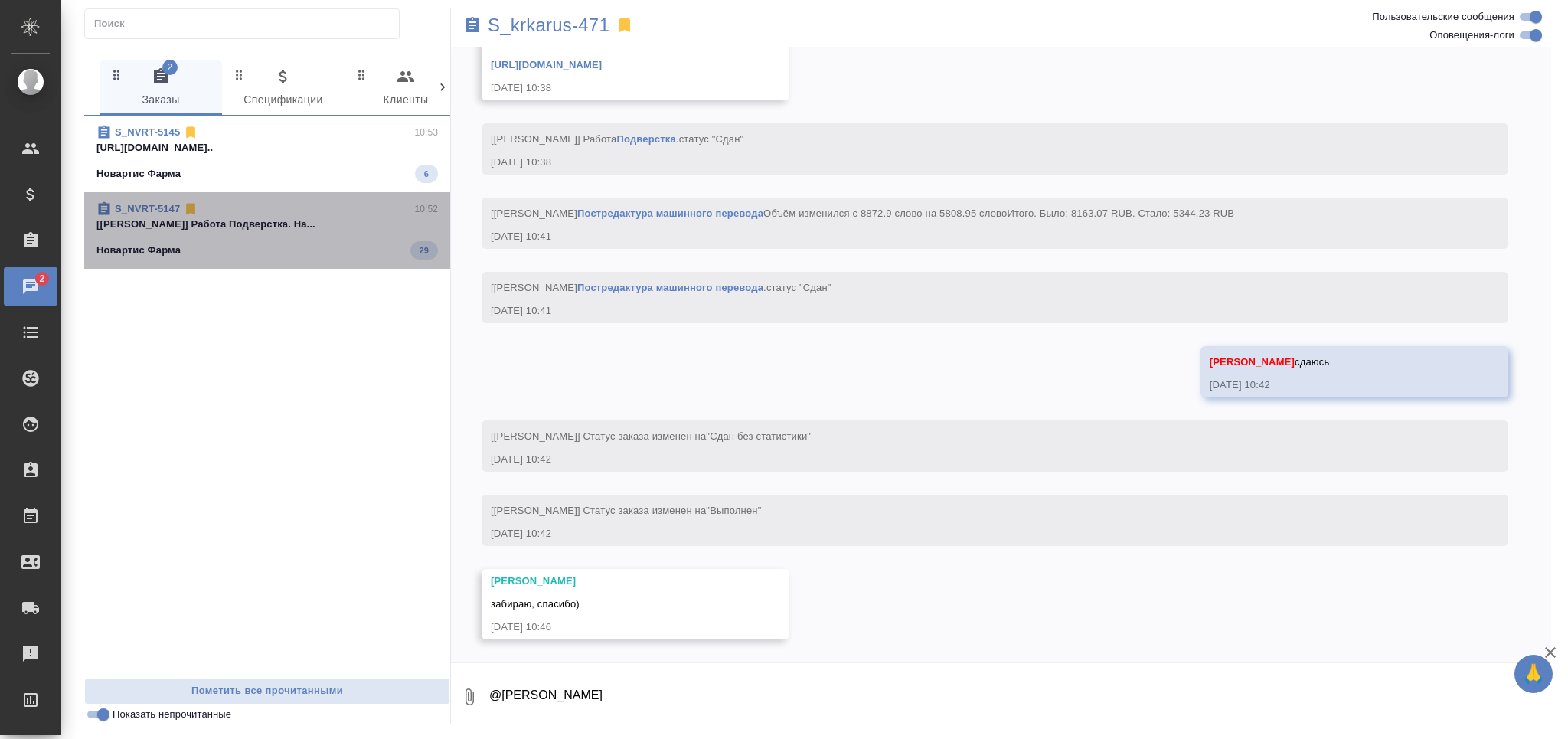
click at [198, 239] on span "S_NVRT-5147 10:52 [[PERSON_NAME]] Работа Подверстка. На... Новартис Фарма 29" at bounding box center [267, 230] width 342 height 58
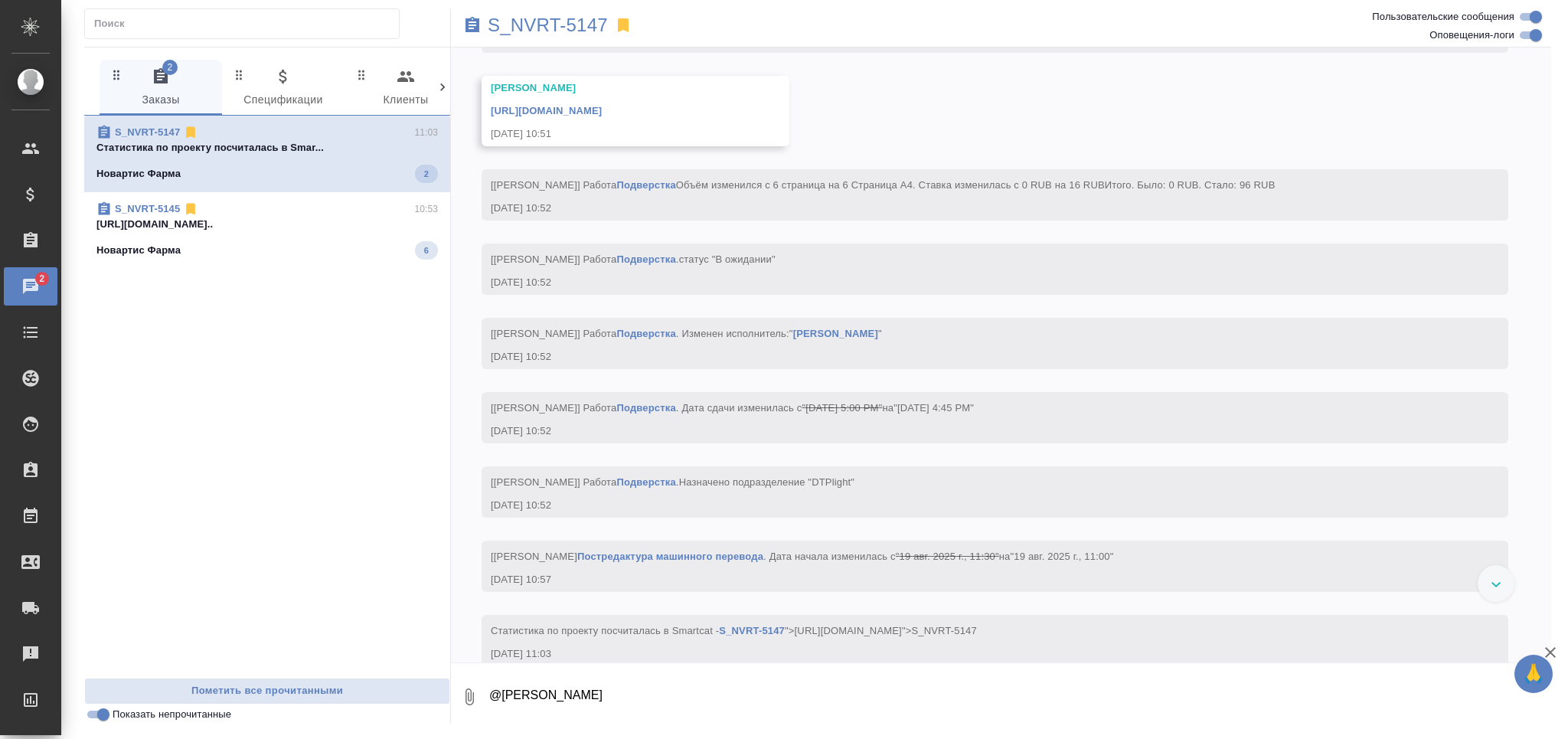
scroll to position [6720, 0]
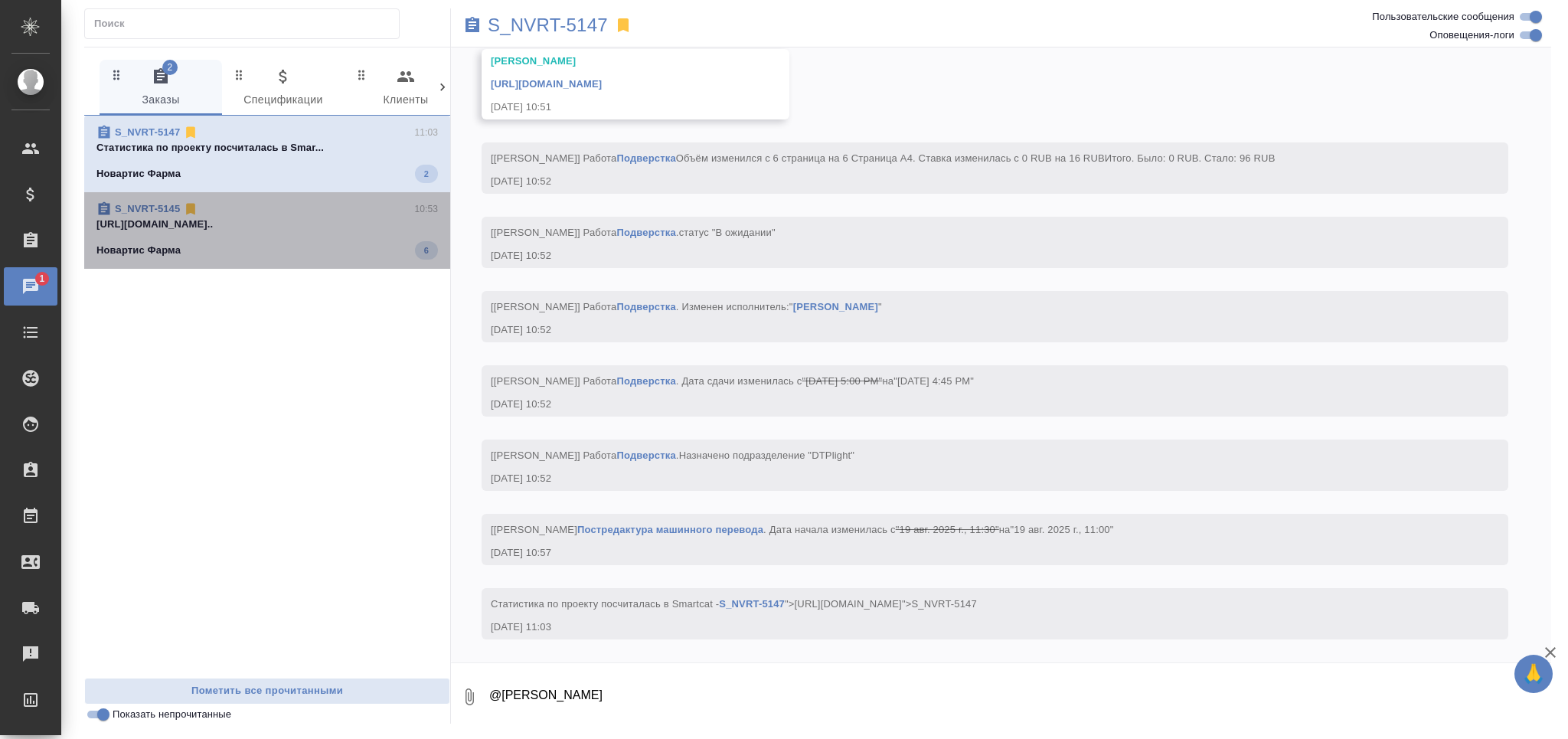
click at [290, 237] on span "S_NVRT-5145 10:53 [URL][DOMAIN_NAME].. Новартис Фарма 6" at bounding box center [267, 230] width 342 height 58
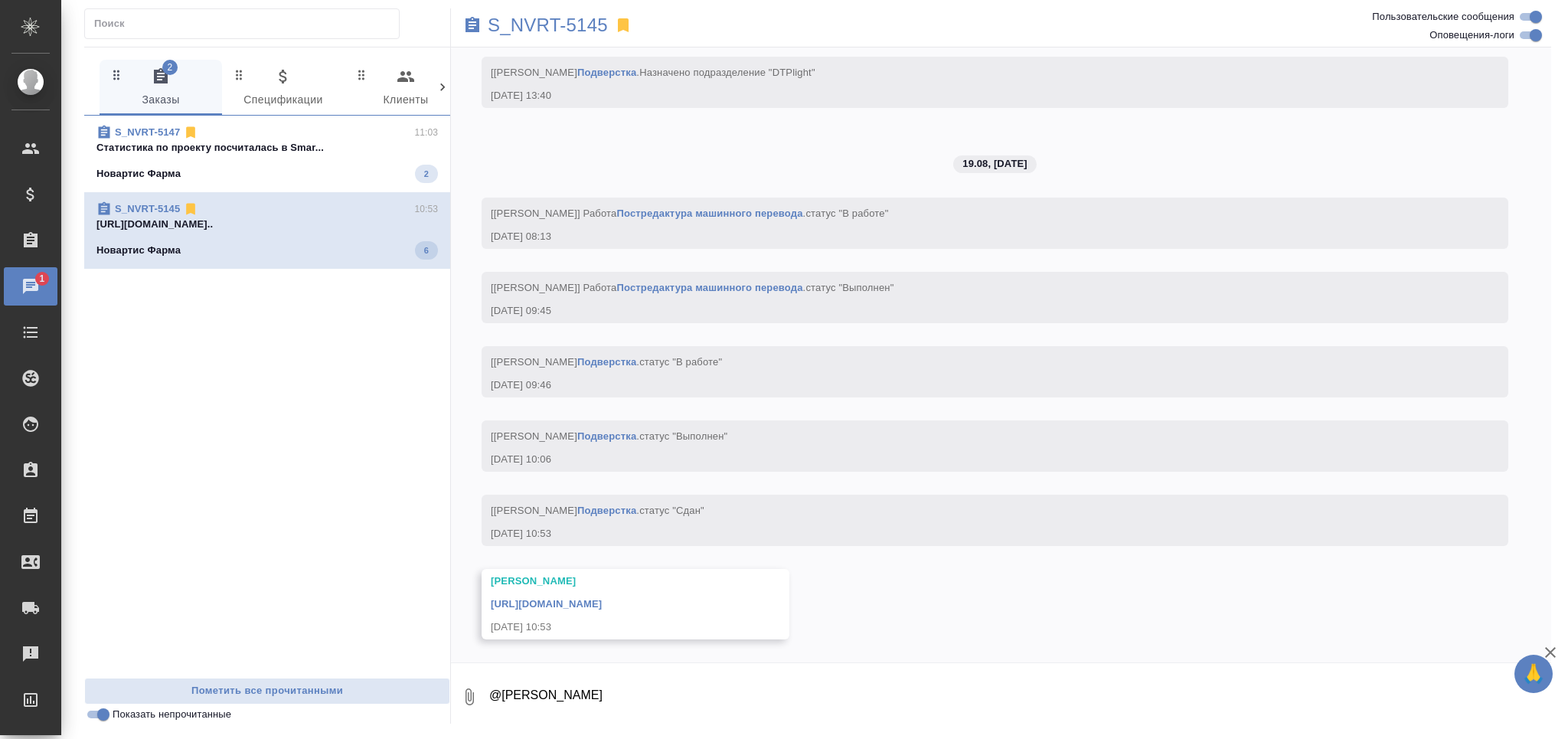
scroll to position [5481, 0]
click at [559, 22] on p "S_NVRT-5145" at bounding box center [548, 25] width 120 height 16
